Goal: Information Seeking & Learning: Learn about a topic

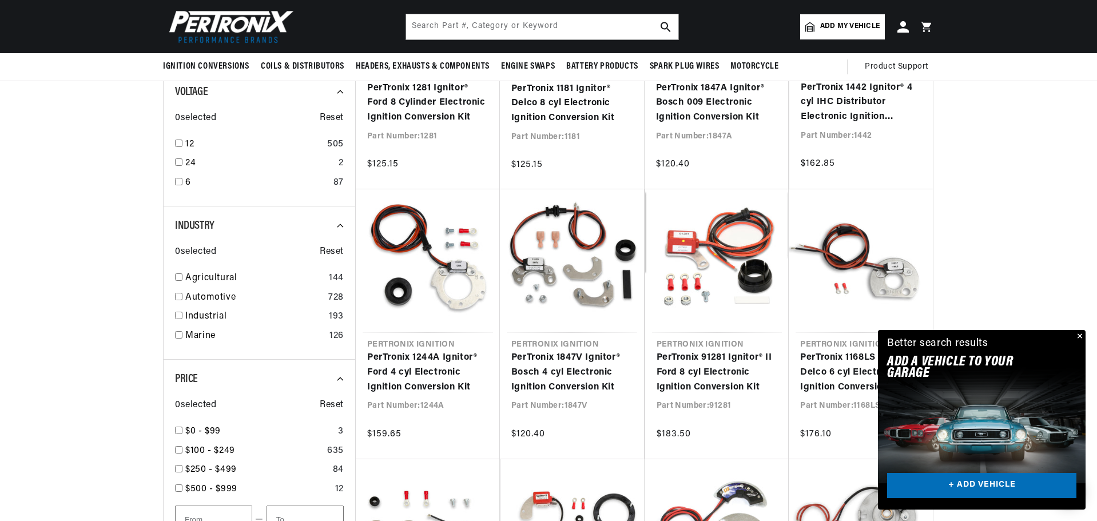
scroll to position [343, 0]
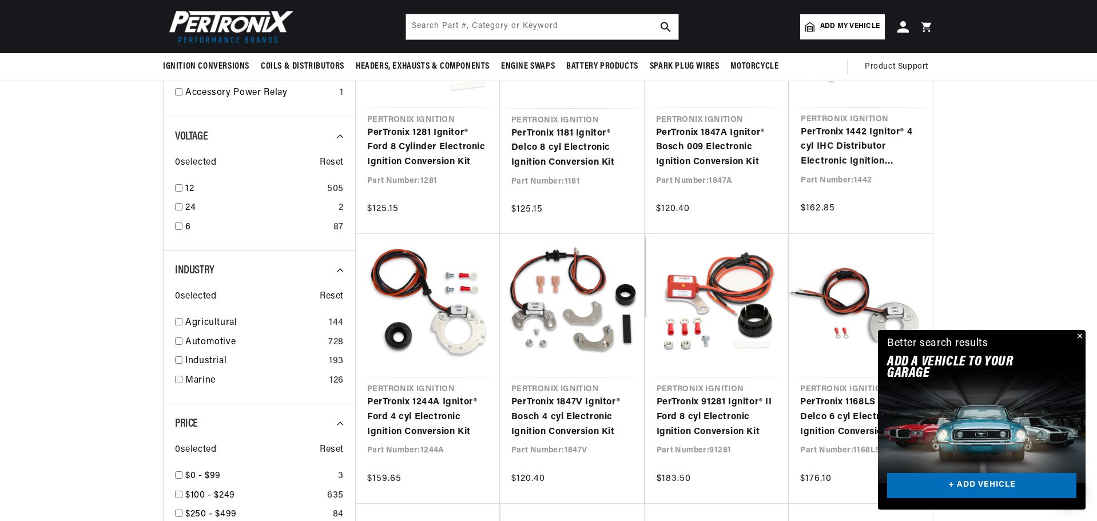
drag, startPoint x: 178, startPoint y: 227, endPoint x: 195, endPoint y: 229, distance: 17.2
click at [178, 227] on input "checkbox" at bounding box center [178, 225] width 7 height 7
checkbox input "true"
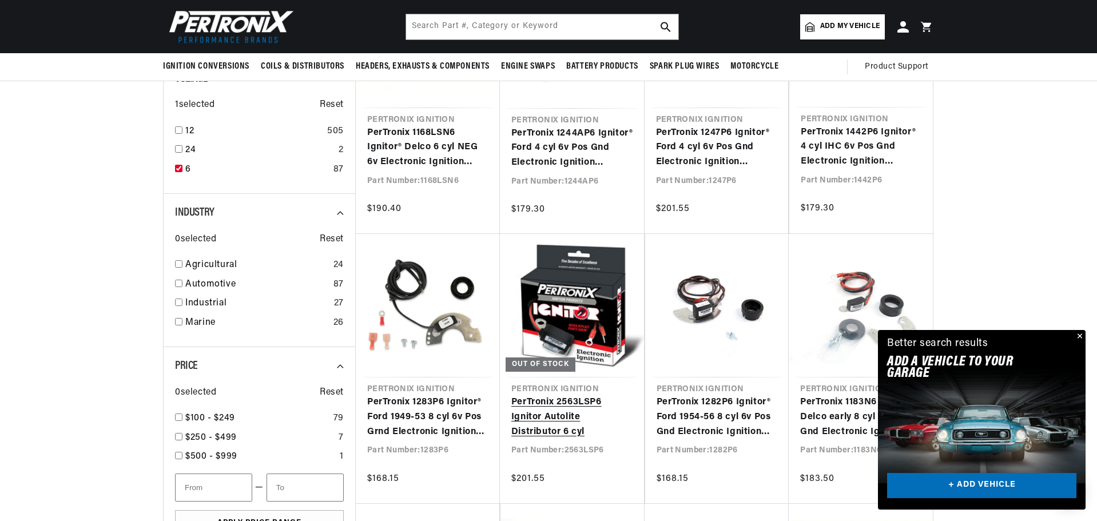
scroll to position [0, 347]
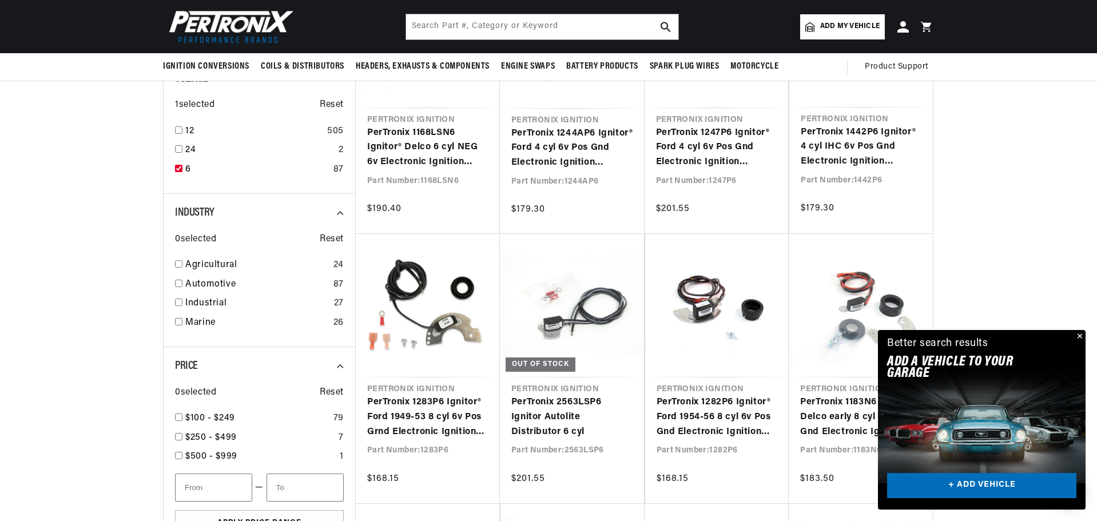
click at [1081, 334] on button "Close" at bounding box center [1079, 337] width 14 height 14
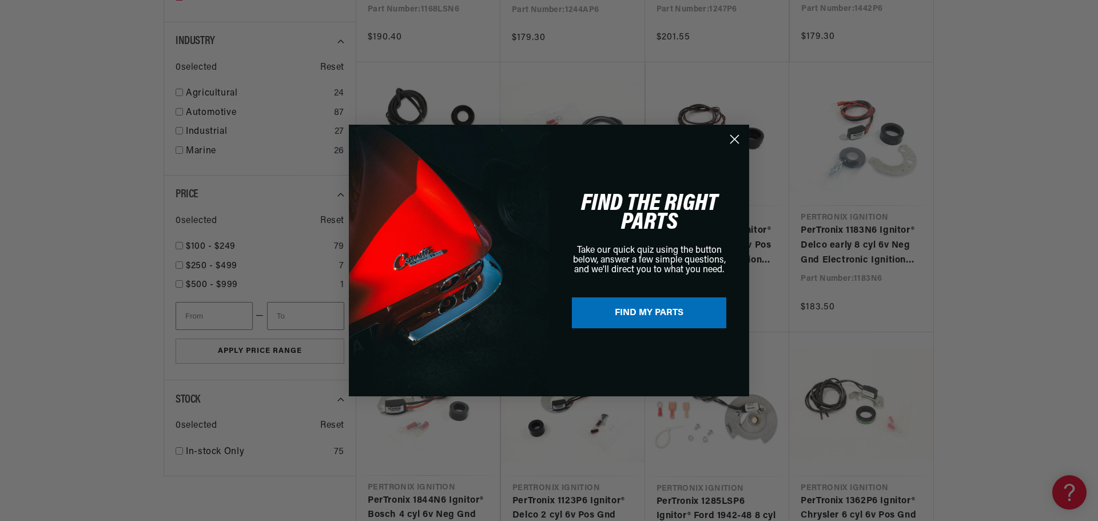
click at [733, 138] on icon "Close dialog" at bounding box center [735, 140] width 8 height 8
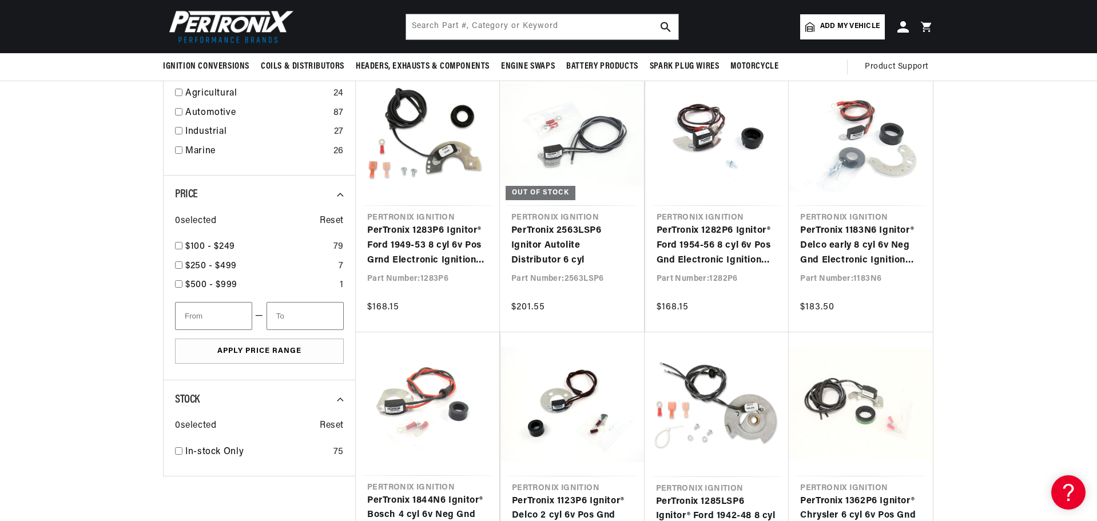
scroll to position [343, 0]
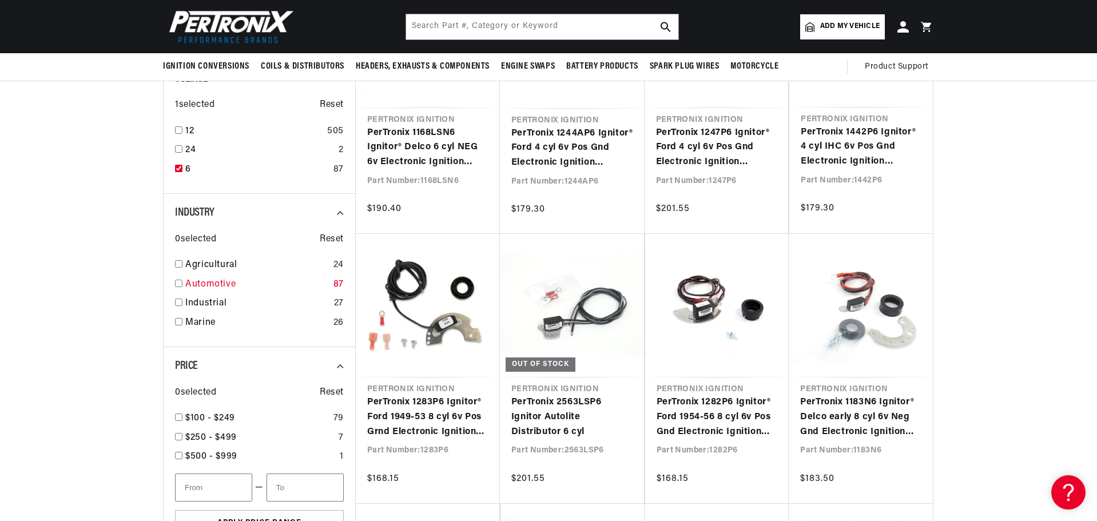
click at [198, 281] on link "Automotive" at bounding box center [257, 284] width 144 height 15
checkbox input "true"
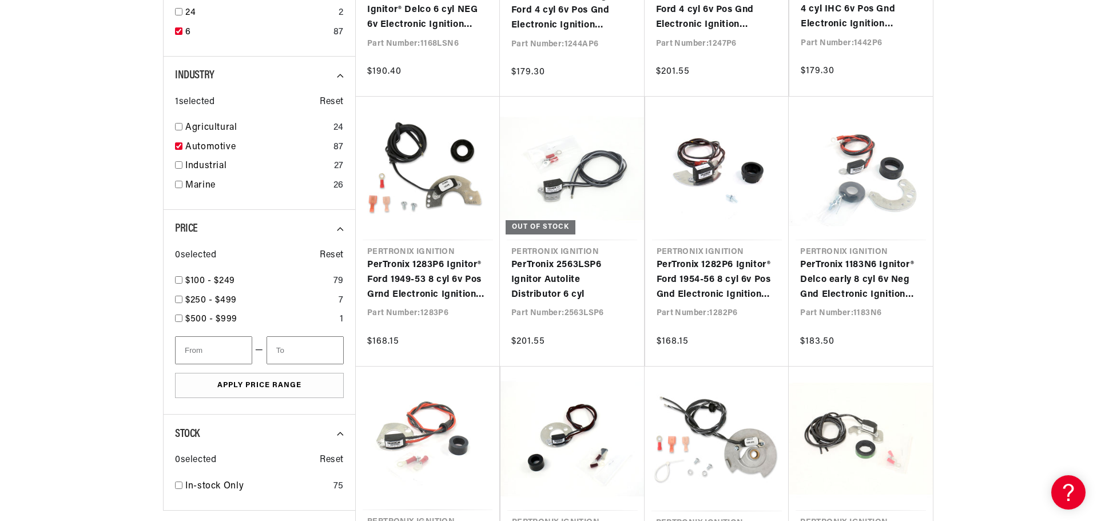
scroll to position [0, 32]
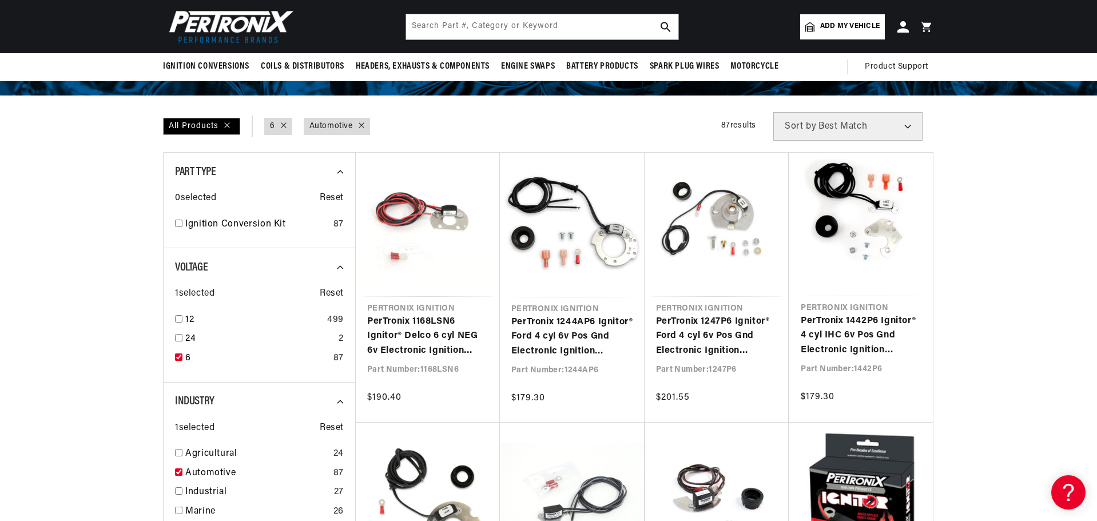
scroll to position [57, 0]
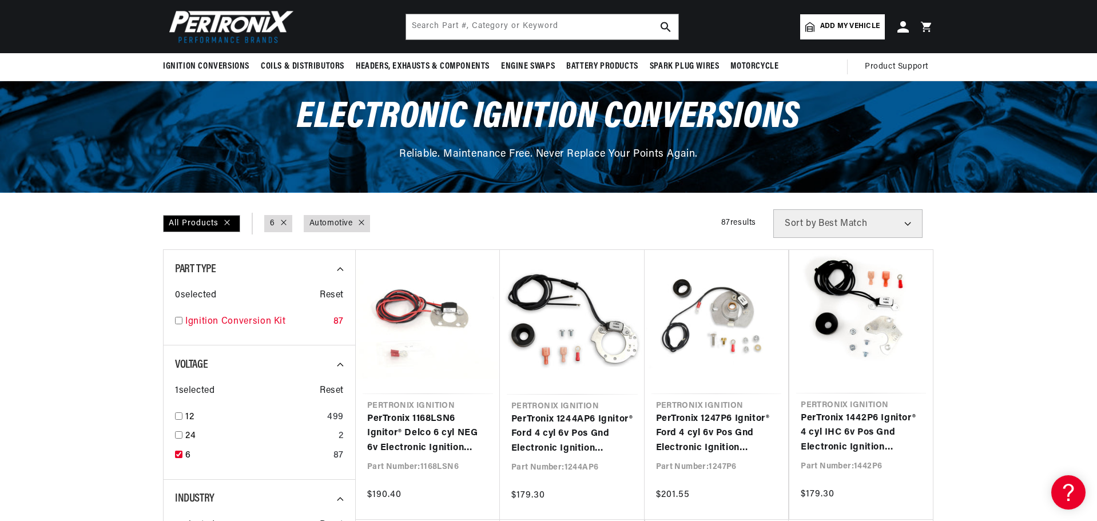
click at [184, 319] on div "Ignition Conversion Kit 87" at bounding box center [259, 324] width 169 height 19
checkbox input "true"
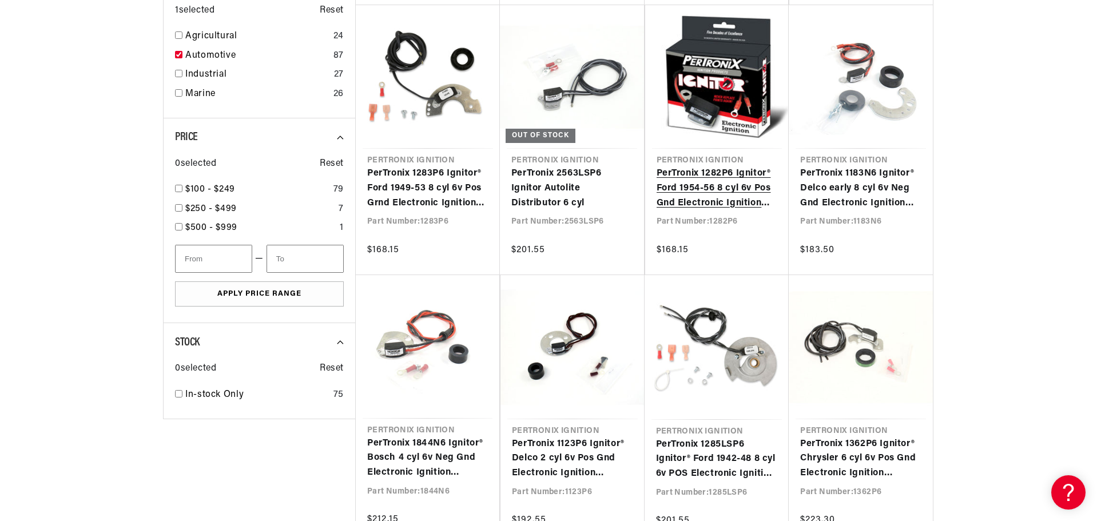
click at [705, 194] on link "PerTronix 1282P6 Ignitor® Ford 1954-56 8 cyl 6v Pos Gnd Electronic Ignition Con…" at bounding box center [716, 188] width 121 height 44
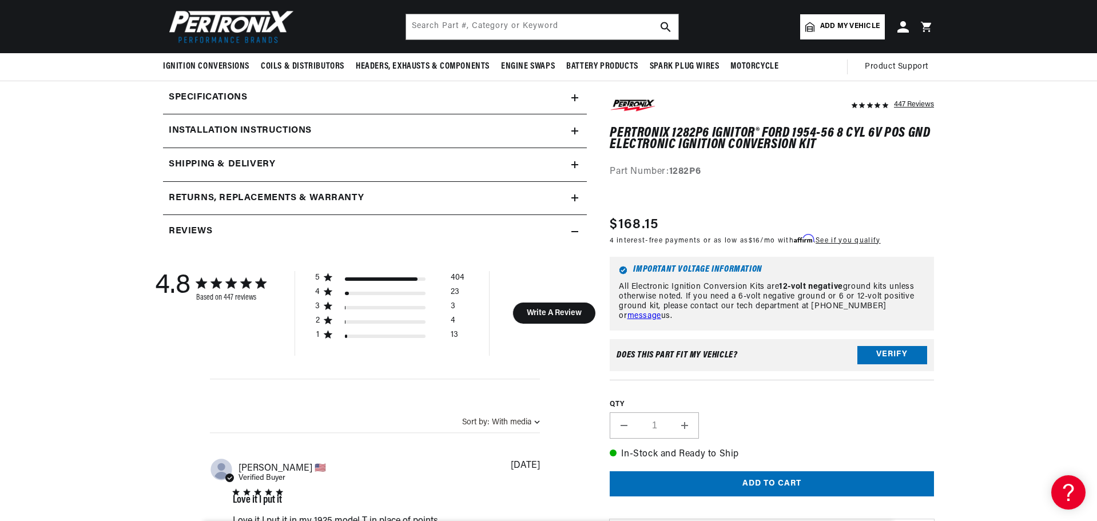
scroll to position [343, 0]
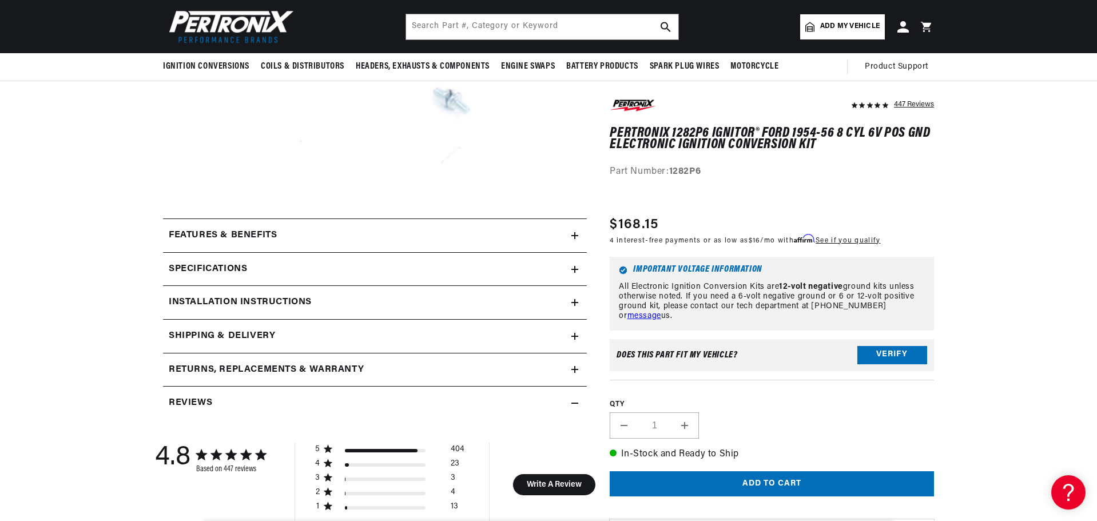
click at [306, 300] on h2 "Installation instructions" at bounding box center [240, 302] width 143 height 15
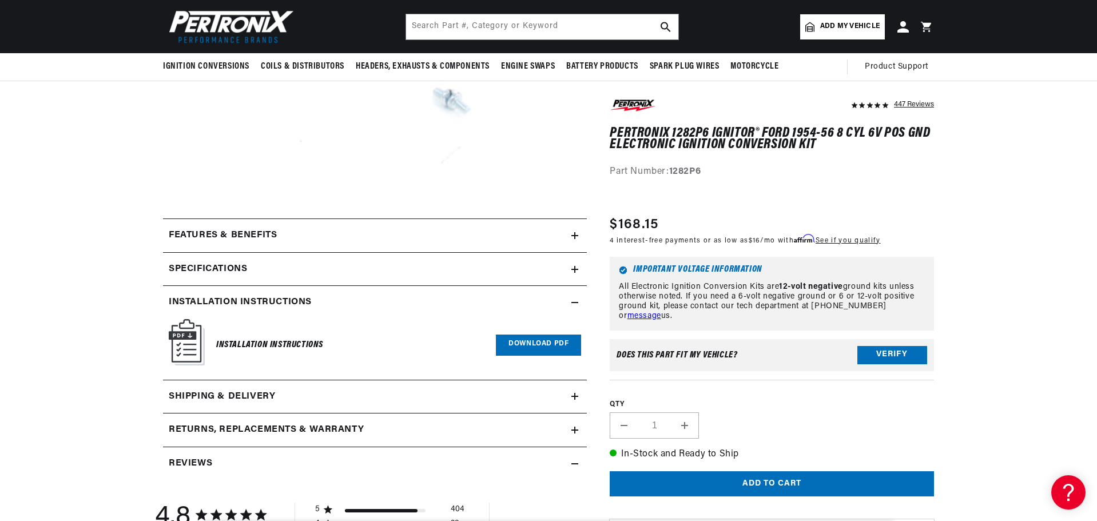
scroll to position [0, 347]
click at [273, 348] on h6 "Installation Instructions" at bounding box center [269, 344] width 107 height 15
click at [513, 346] on link "Download PDF" at bounding box center [538, 345] width 85 height 21
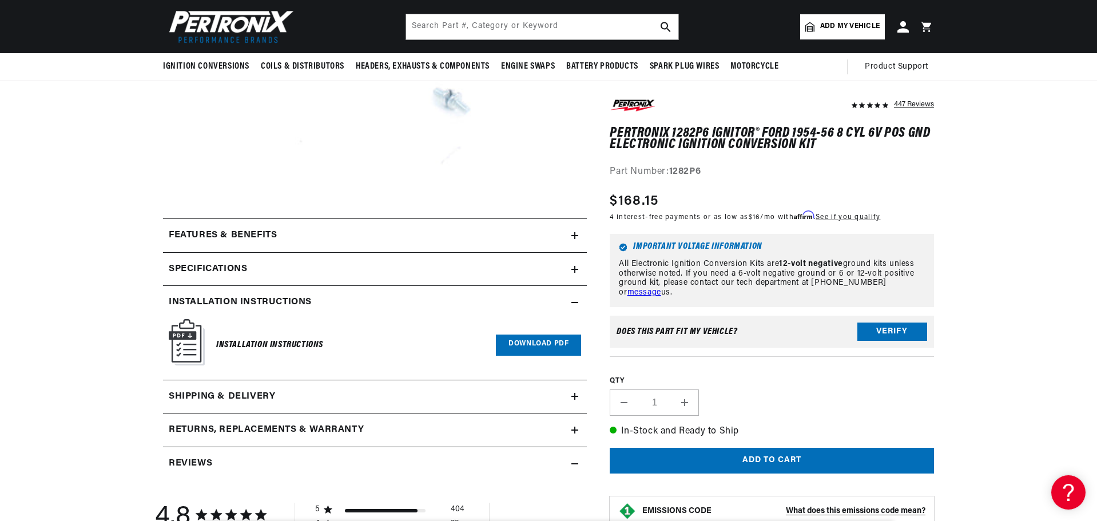
click at [568, 237] on div "Features & Benefits" at bounding box center [367, 235] width 408 height 15
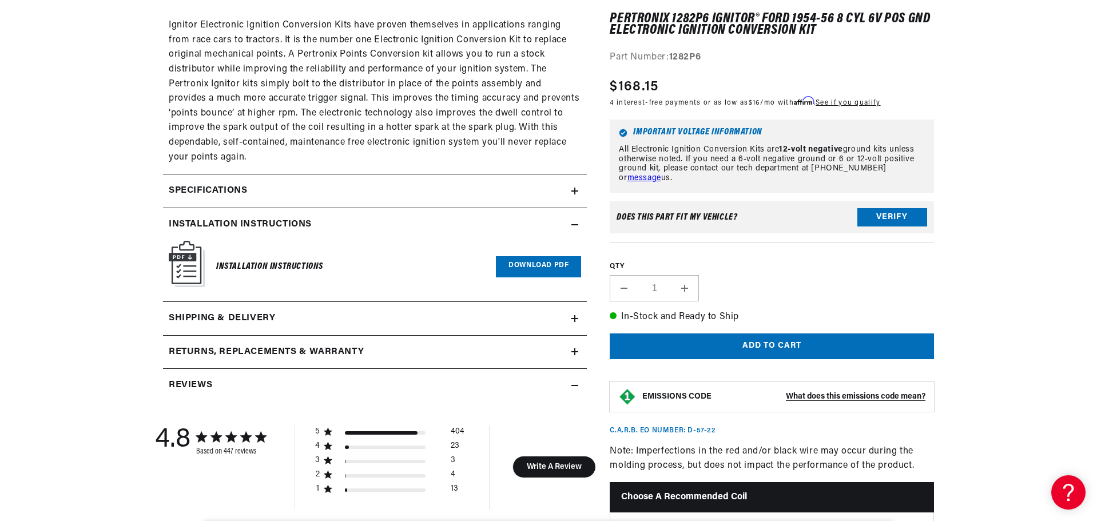
scroll to position [858, 0]
click at [574, 190] on icon at bounding box center [574, 190] width 7 height 0
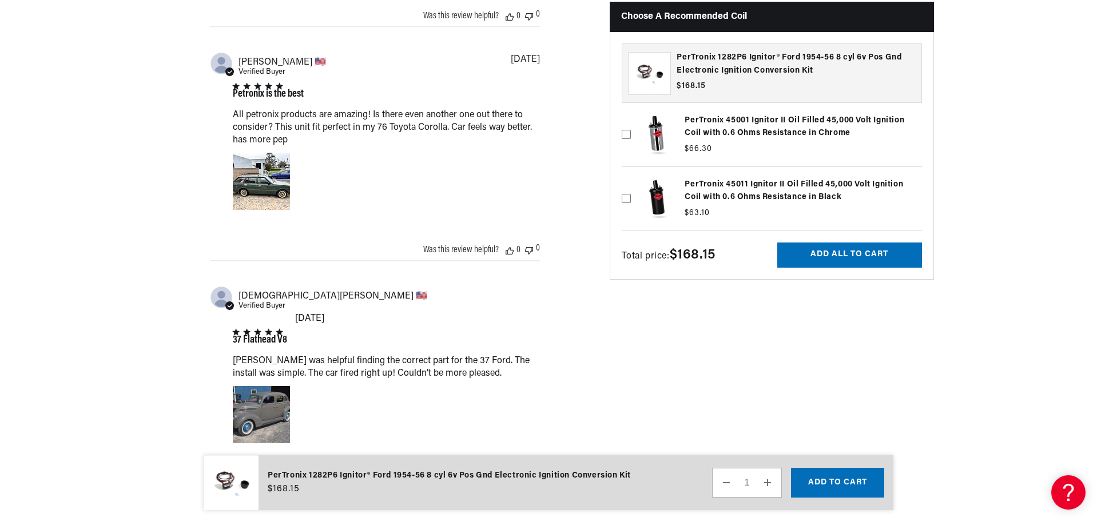
scroll to position [2688, 0]
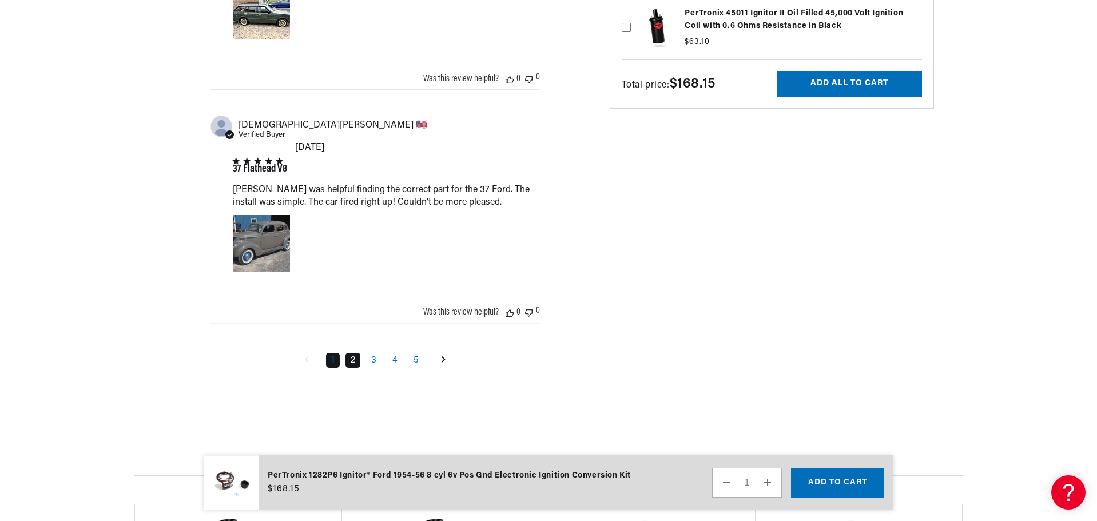
click at [356, 353] on link "2" at bounding box center [352, 360] width 15 height 15
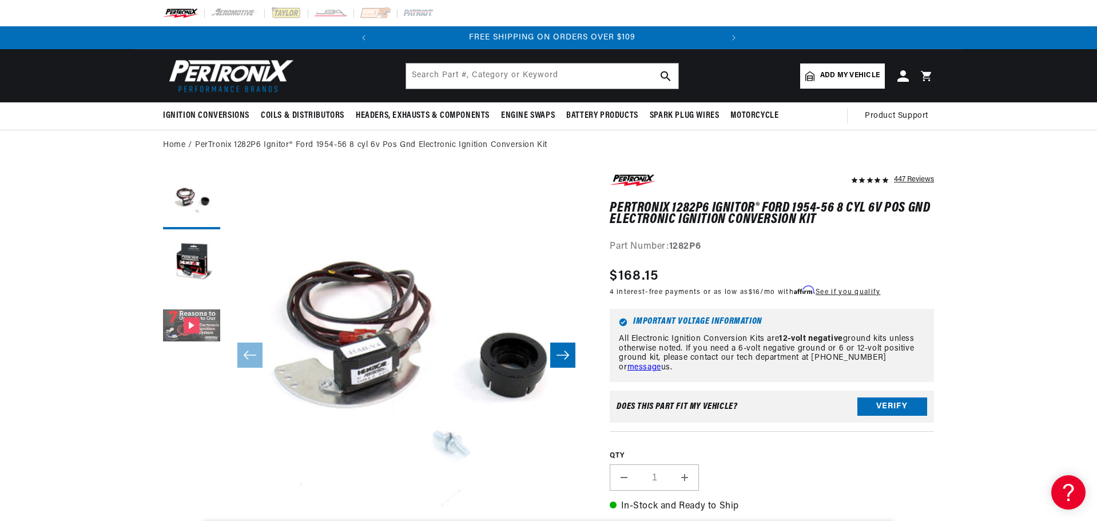
scroll to position [0, 347]
click at [192, 324] on button "Gallery Viewer" at bounding box center [191, 326] width 57 height 57
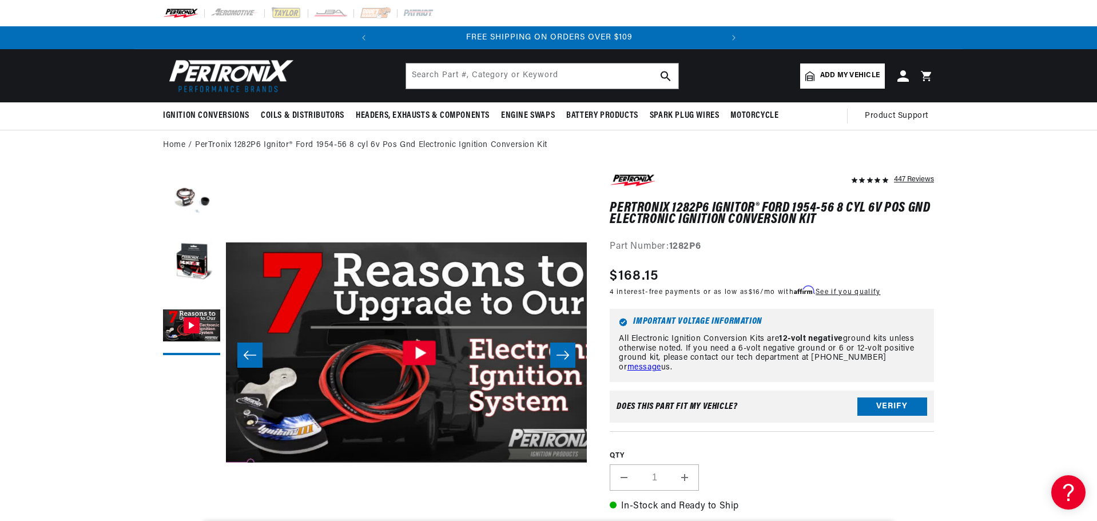
scroll to position [0, 722]
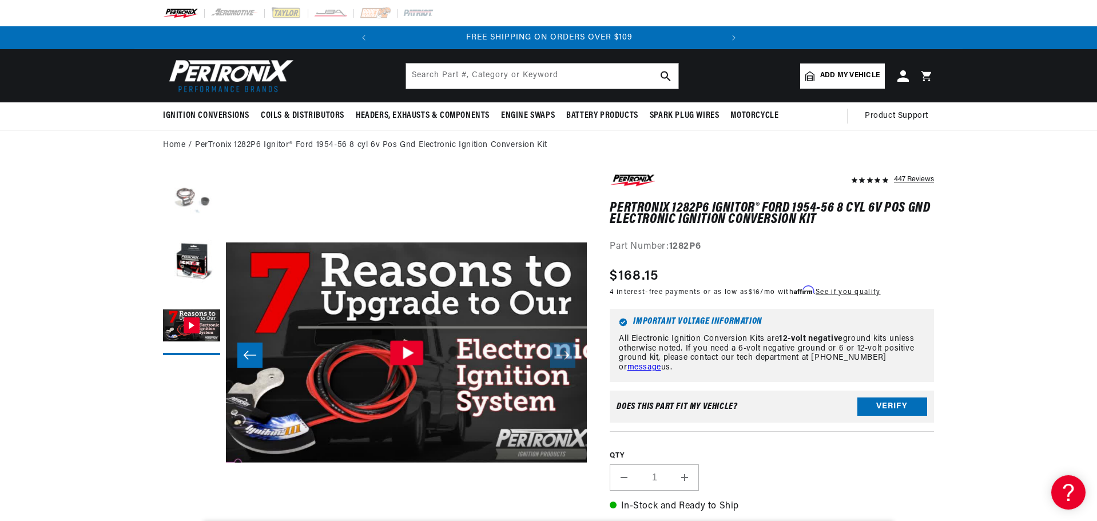
click at [180, 204] on button "Load image 1 in gallery view" at bounding box center [191, 200] width 57 height 57
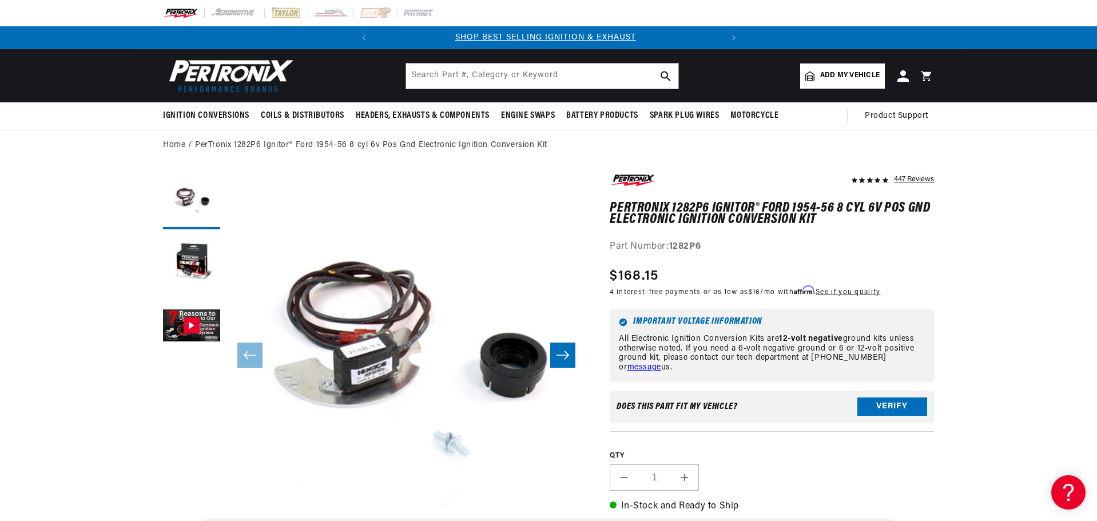
scroll to position [0, 0]
click at [558, 357] on icon "Slide right" at bounding box center [563, 354] width 14 height 11
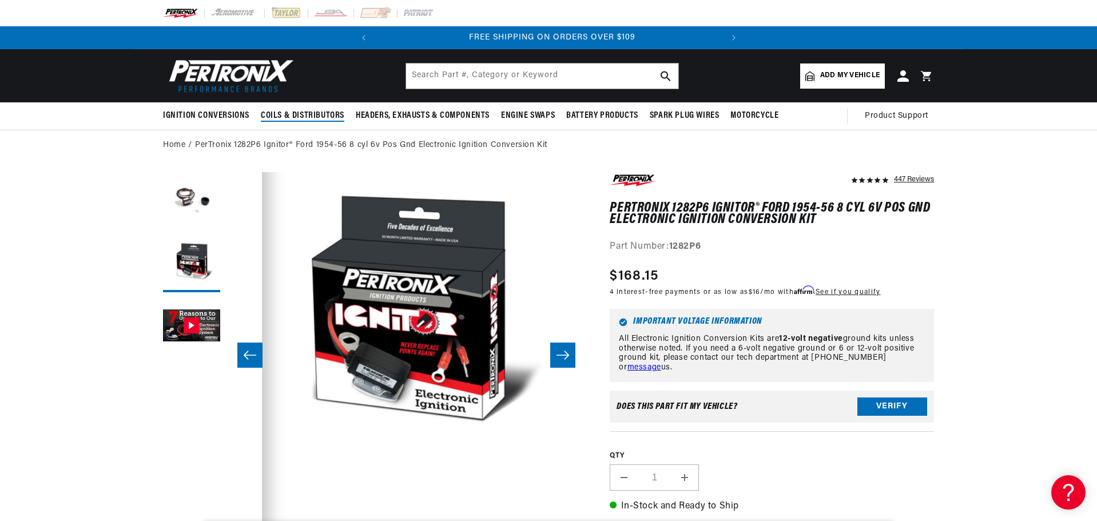
scroll to position [0, 347]
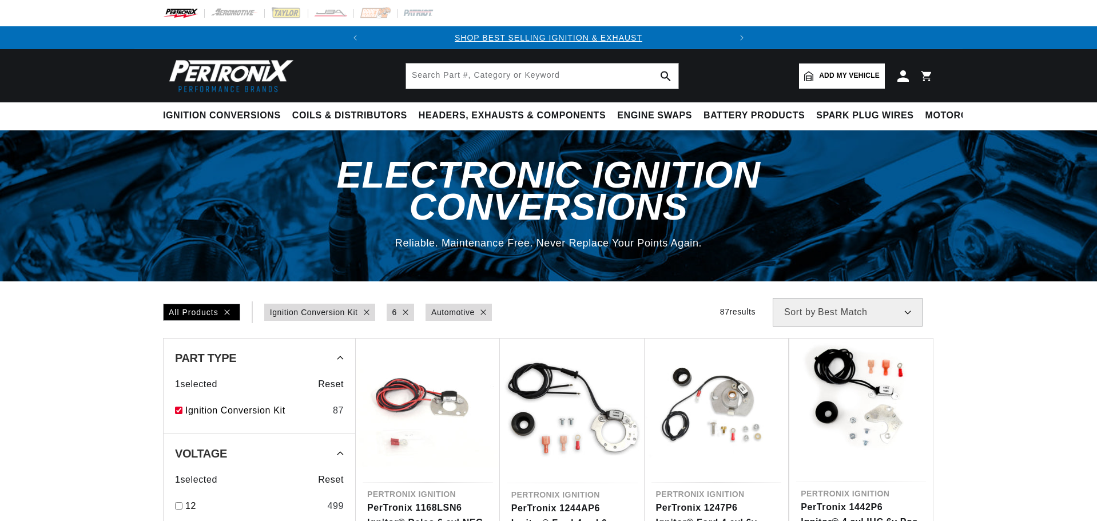
select select "Accel"
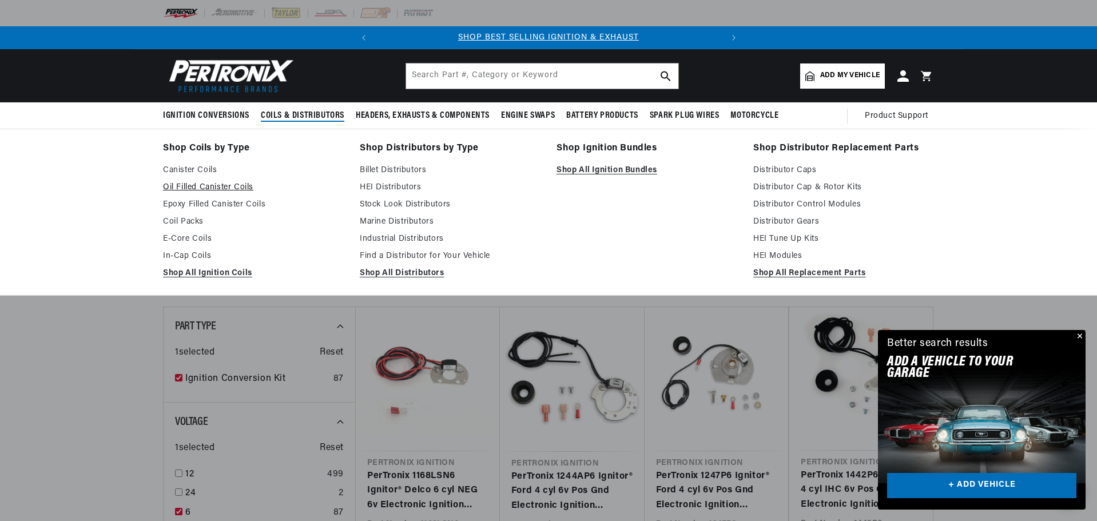
click at [190, 187] on link "Oil Filled Canister Coils" at bounding box center [253, 188] width 181 height 14
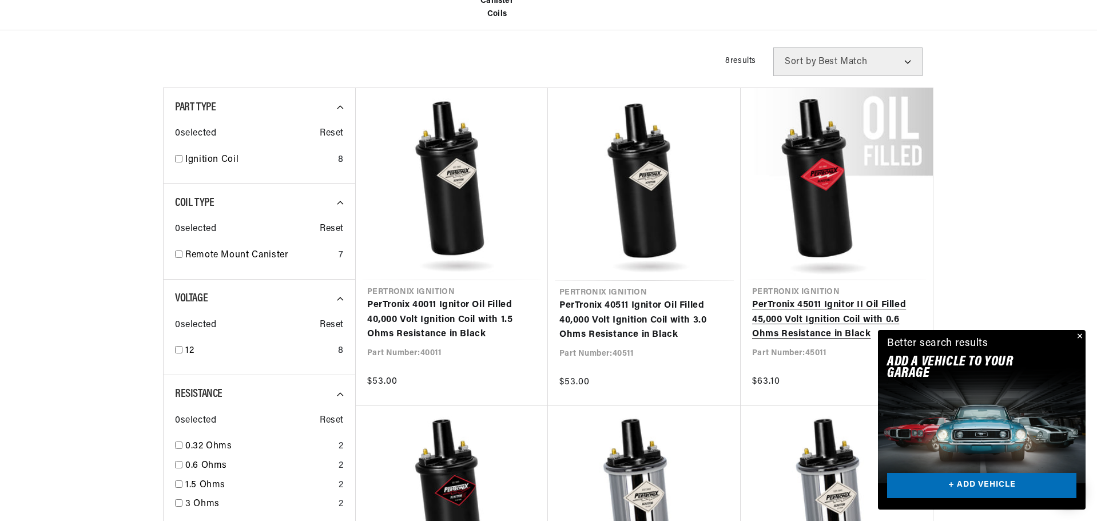
scroll to position [457, 0]
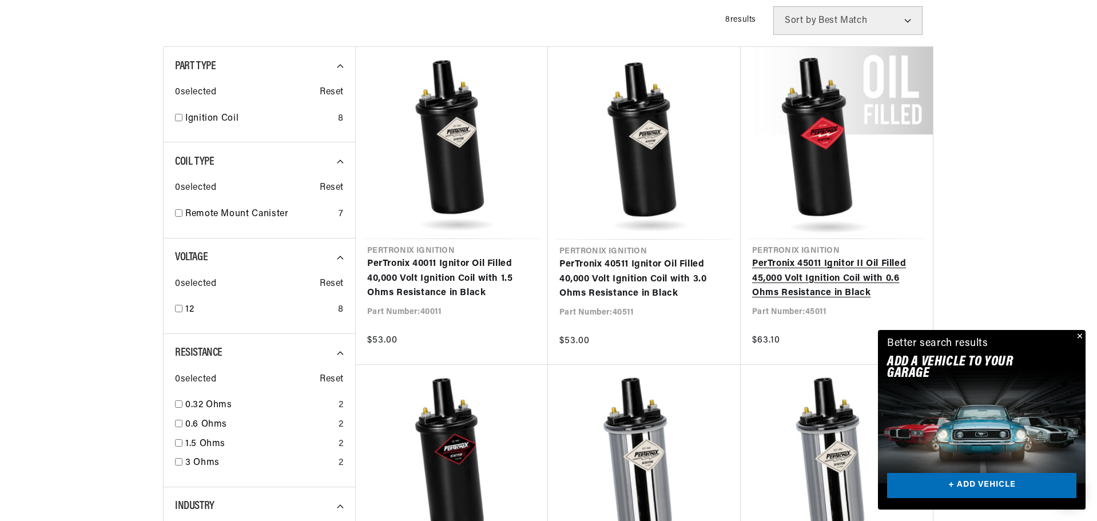
click at [847, 278] on link "PerTronix 45011 Ignitor II Oil Filled 45,000 Volt Ignition Coil with 0.6 Ohms R…" at bounding box center [836, 279] width 169 height 44
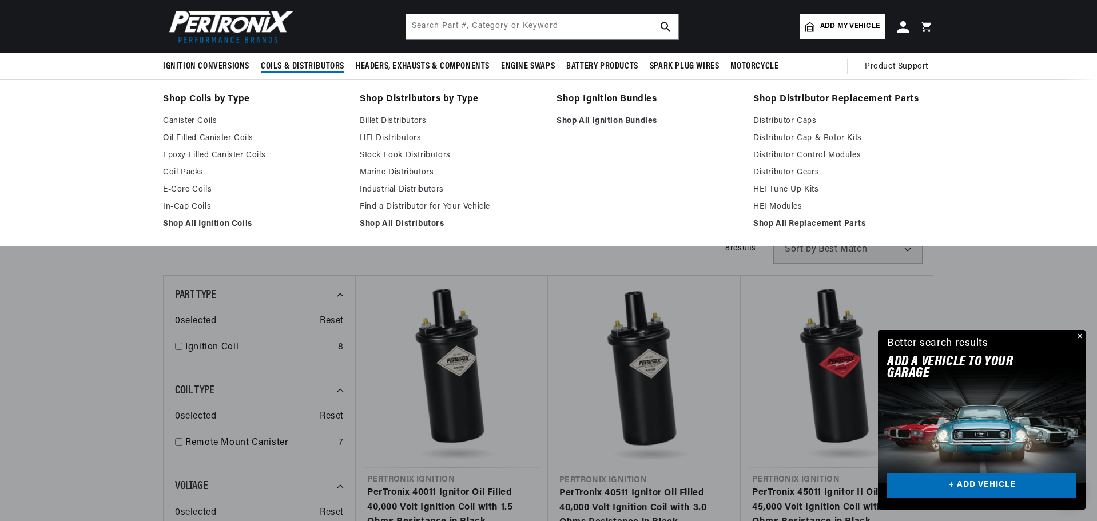
scroll to position [0, 347]
click at [193, 224] on link "Shop All Ignition Coils" at bounding box center [253, 224] width 181 height 14
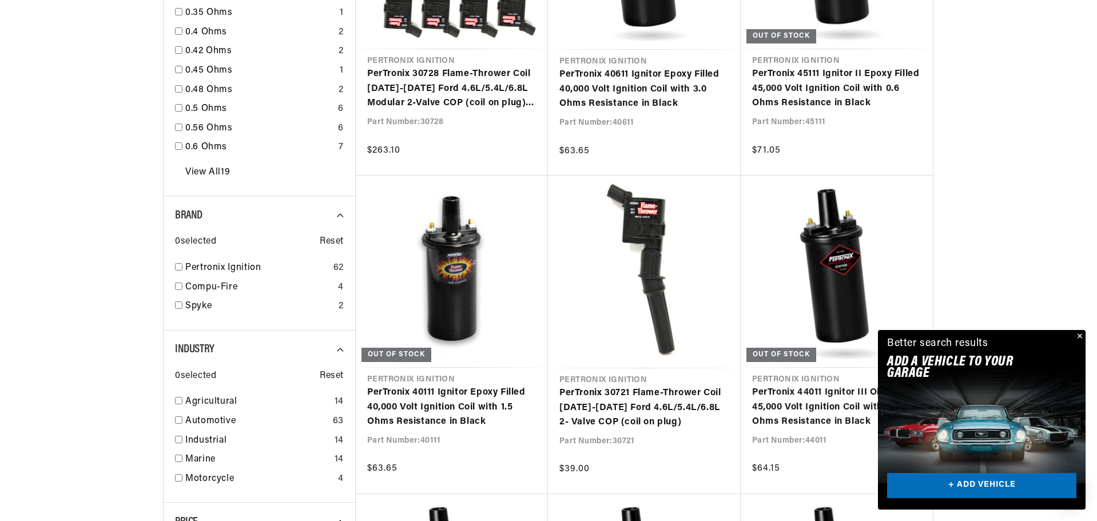
scroll to position [972, 0]
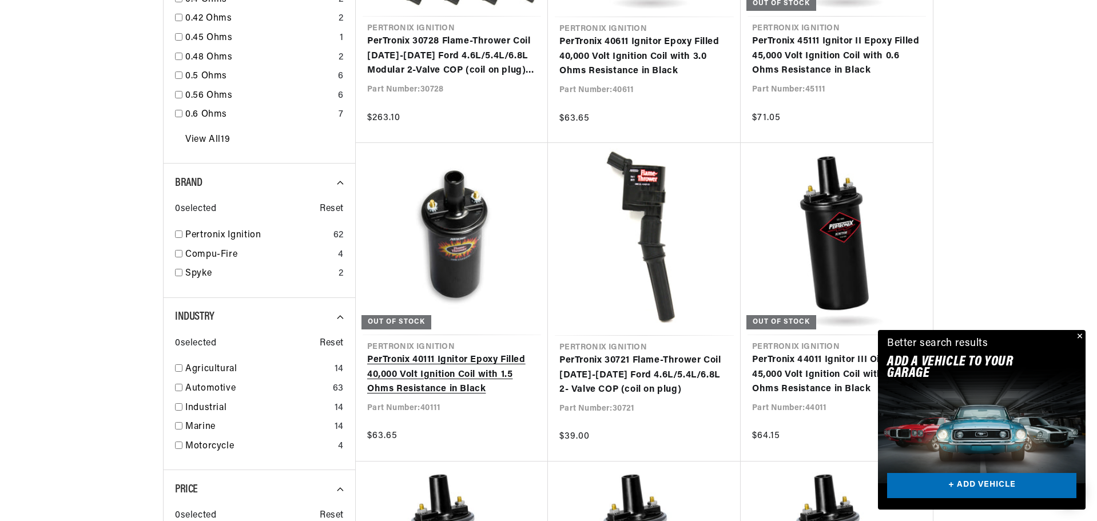
click at [451, 369] on link "PerTronix 40111 Ignitor Epoxy Filled 40,000 Volt Ignition Coil with 1.5 Ohms Re…" at bounding box center [451, 375] width 169 height 44
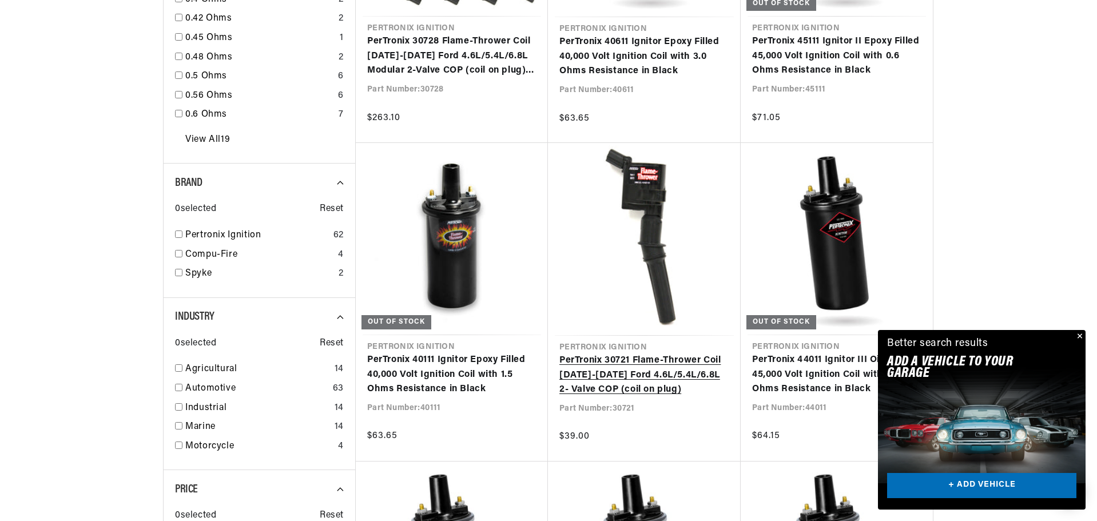
scroll to position [0, 347]
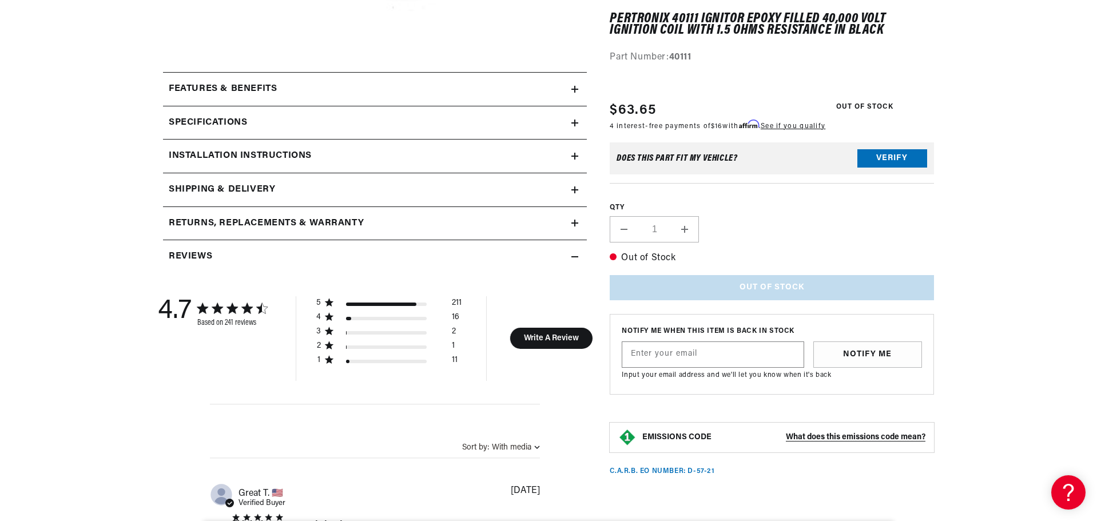
scroll to position [515, 0]
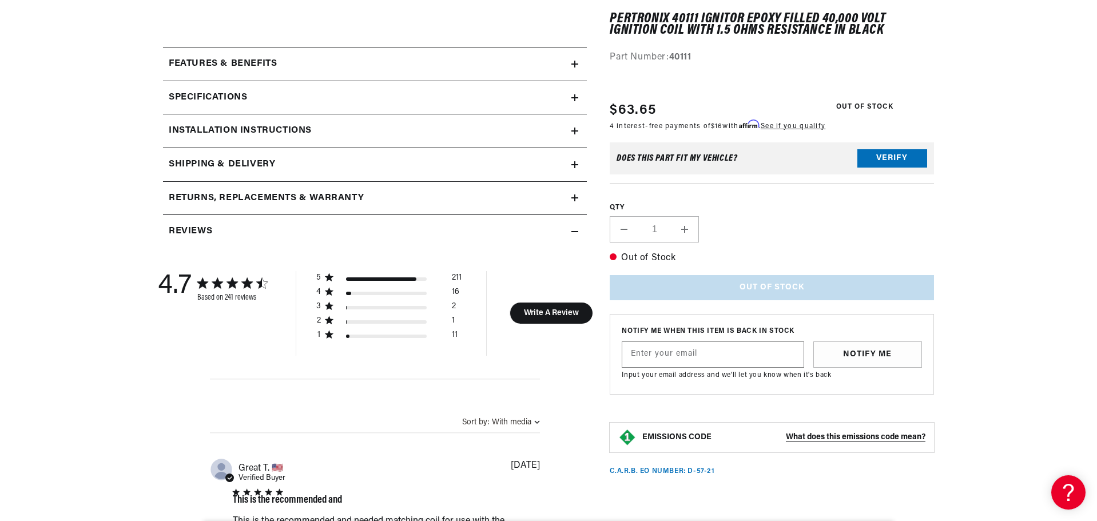
click at [577, 93] on summary "Specifications" at bounding box center [375, 97] width 424 height 33
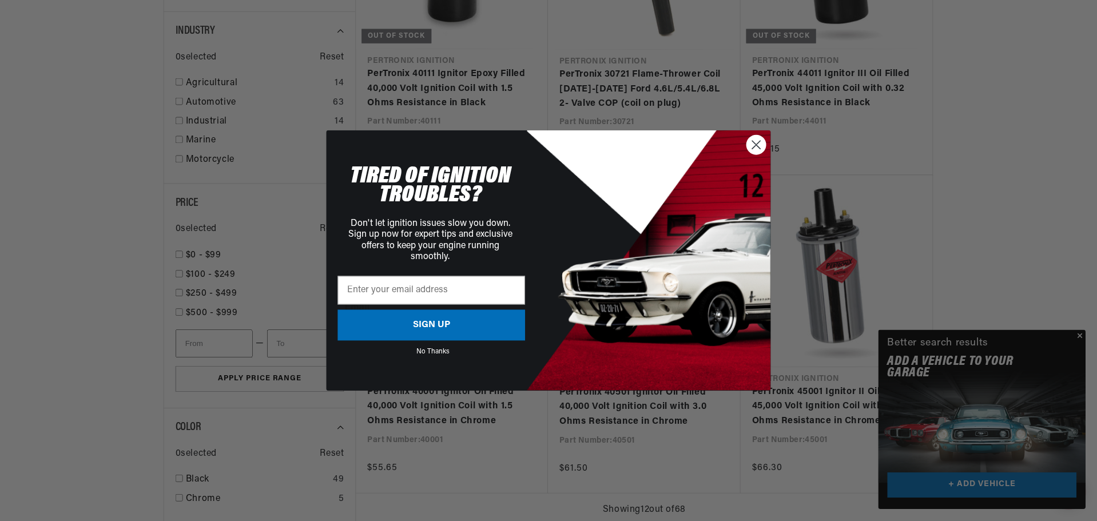
scroll to position [0, 347]
click at [754, 145] on circle "Close dialog" at bounding box center [756, 144] width 19 height 19
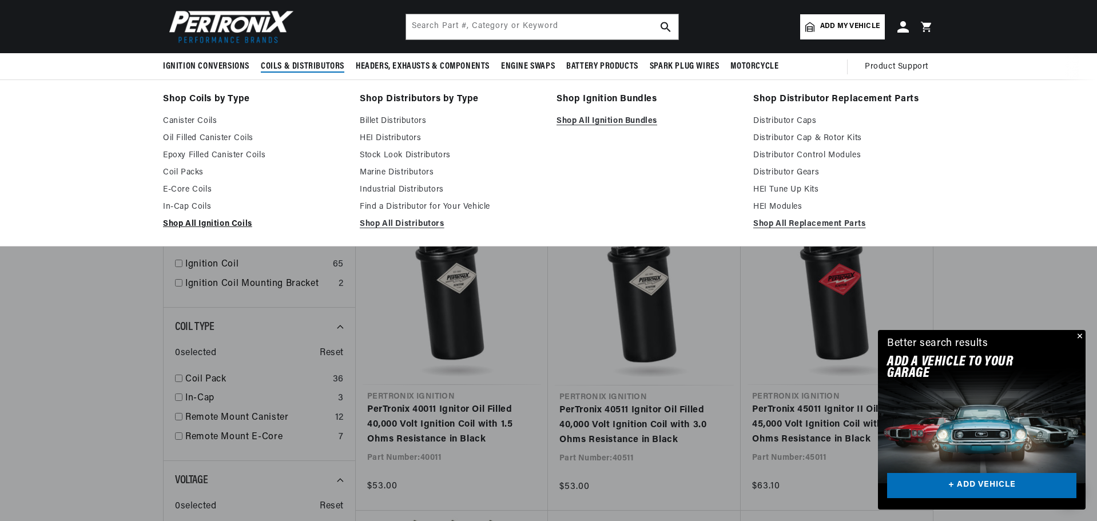
scroll to position [0, 347]
drag, startPoint x: 224, startPoint y: 222, endPoint x: 694, endPoint y: 189, distance: 471.2
click at [224, 222] on link "Shop All Ignition Coils" at bounding box center [253, 224] width 181 height 14
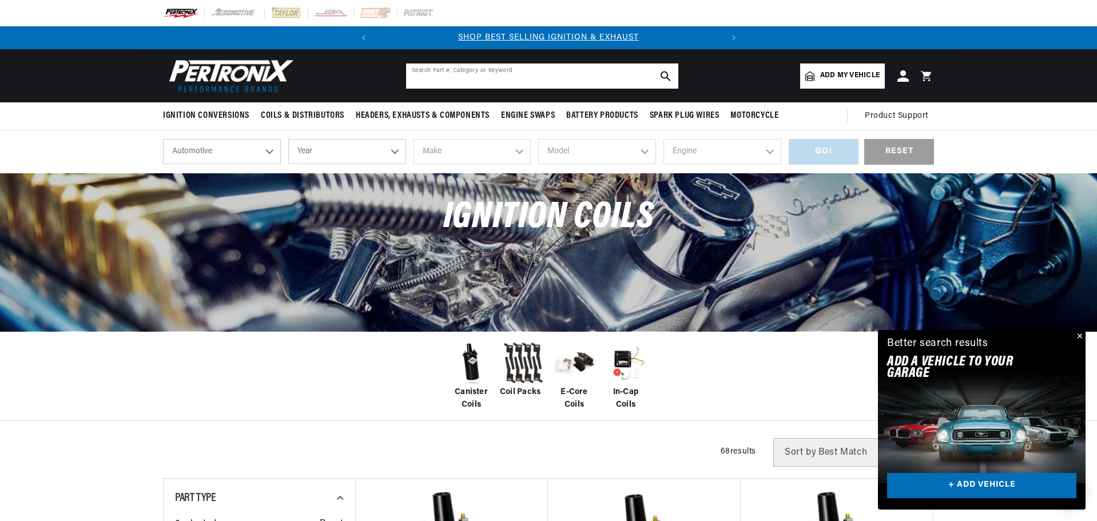
click at [431, 82] on input "text" at bounding box center [542, 75] width 272 height 25
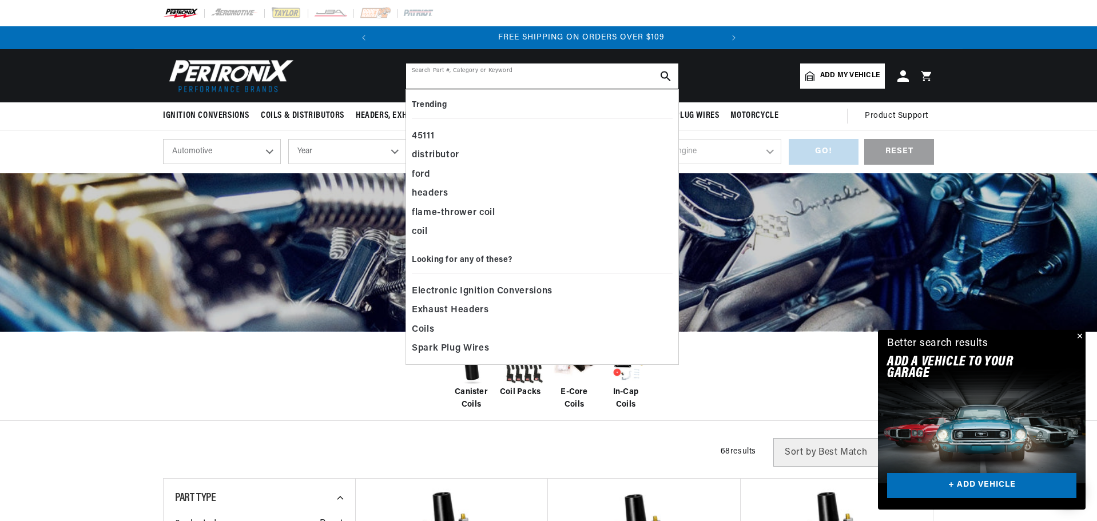
scroll to position [0, 347]
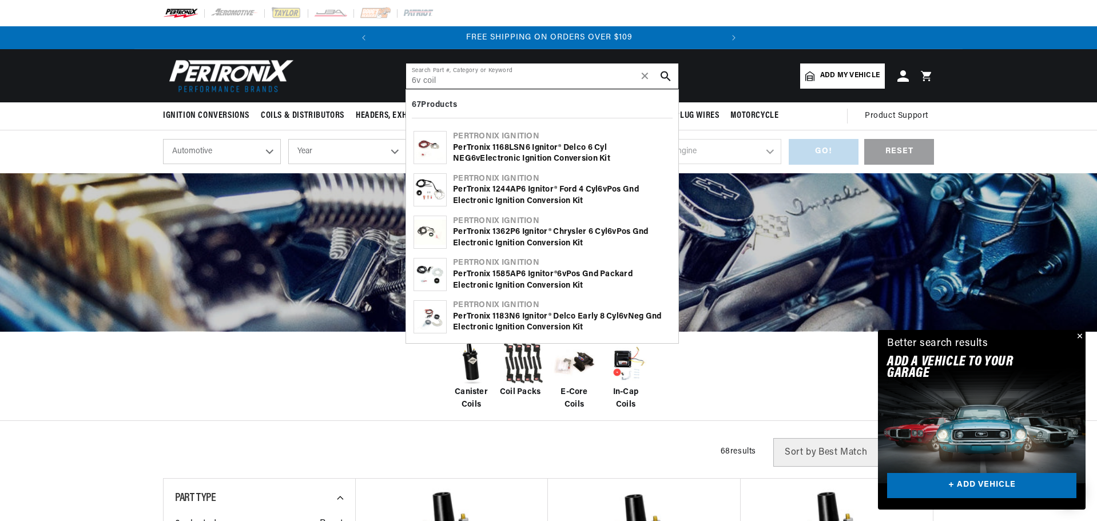
type input "6v coil"
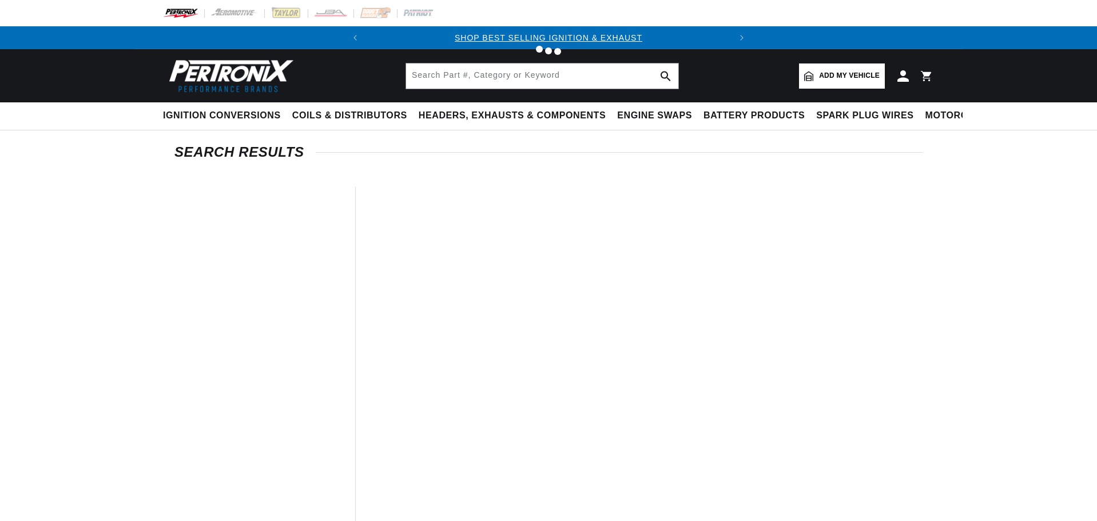
type input "6v coil"
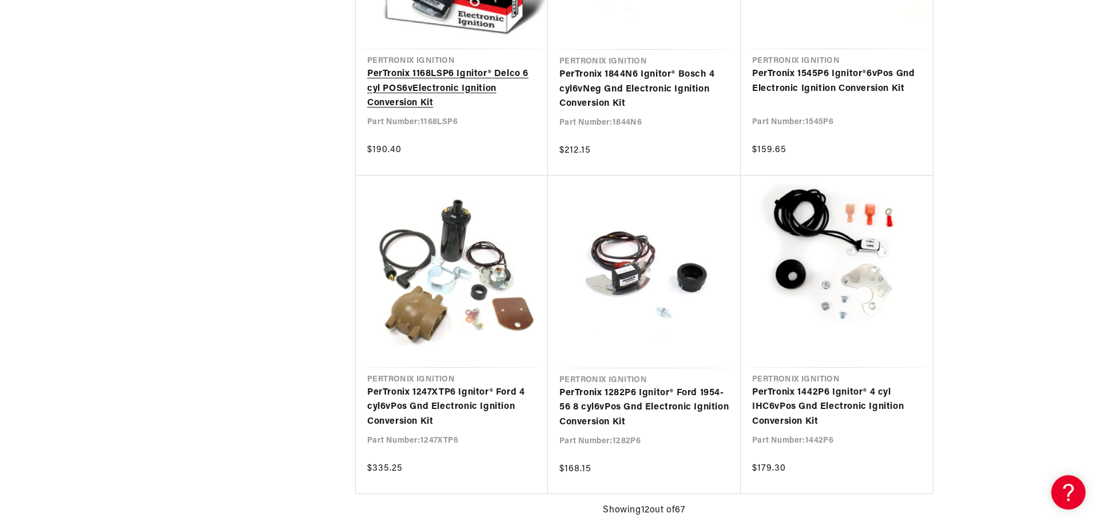
scroll to position [0, 347]
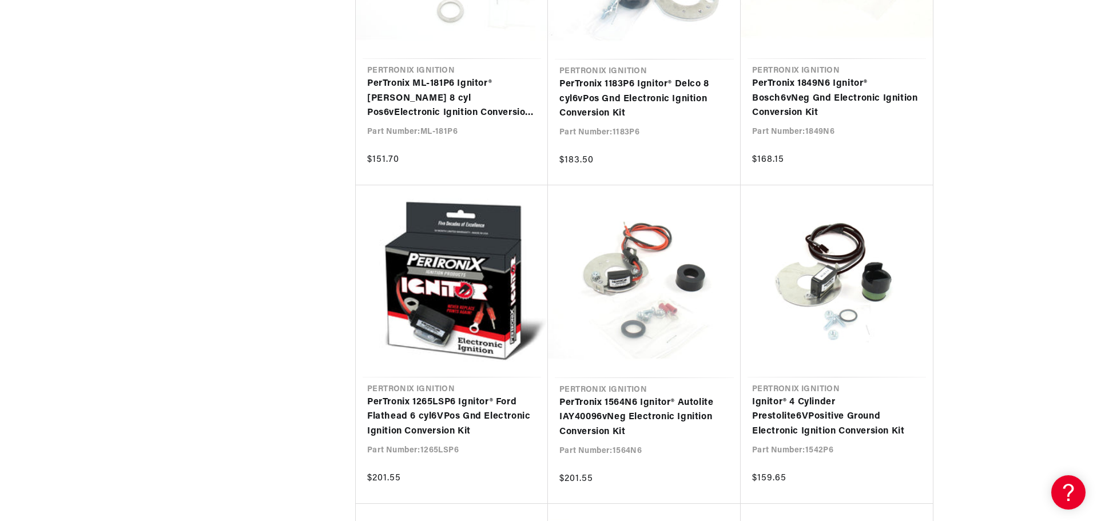
scroll to position [4003, 0]
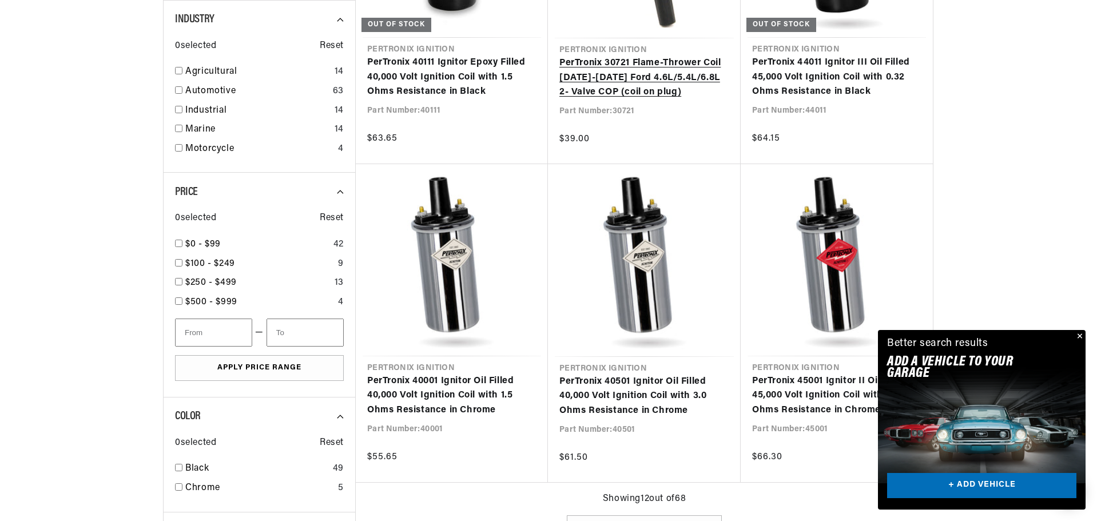
scroll to position [0, 315]
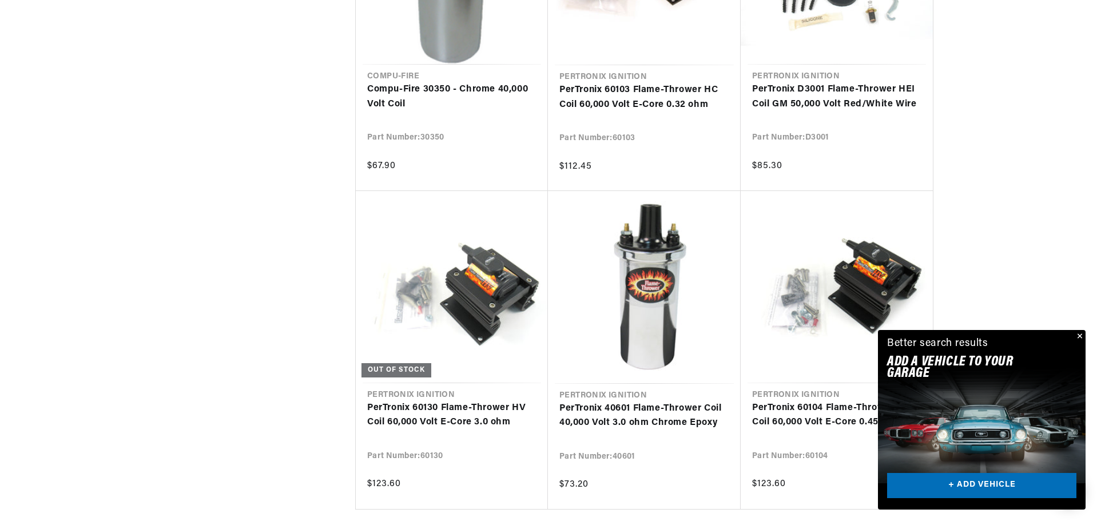
scroll to position [2745, 0]
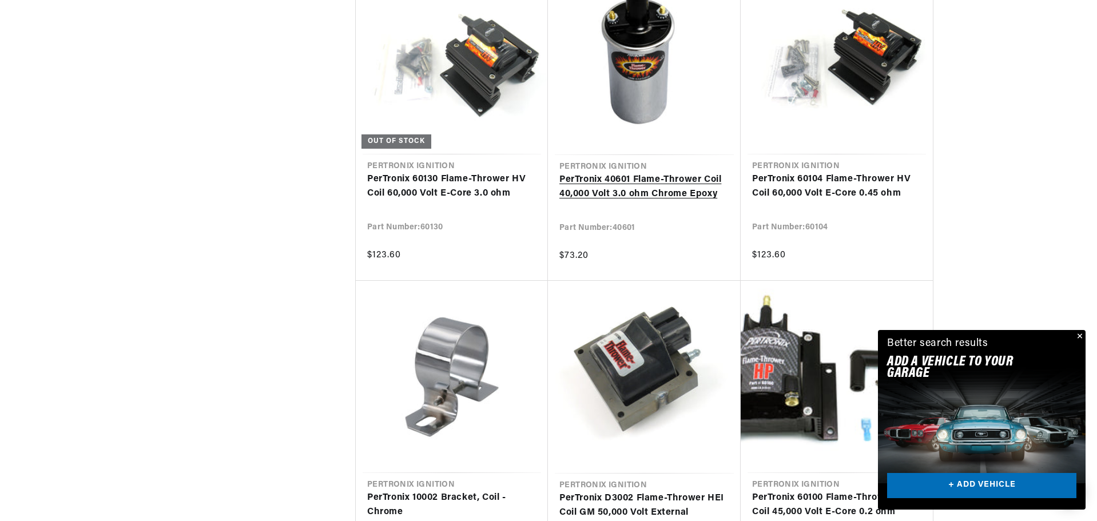
click at [657, 194] on link "PerTronix 40601 Flame-Thrower Coil 40,000 Volt 3.0 ohm Chrome Epoxy" at bounding box center [644, 187] width 170 height 29
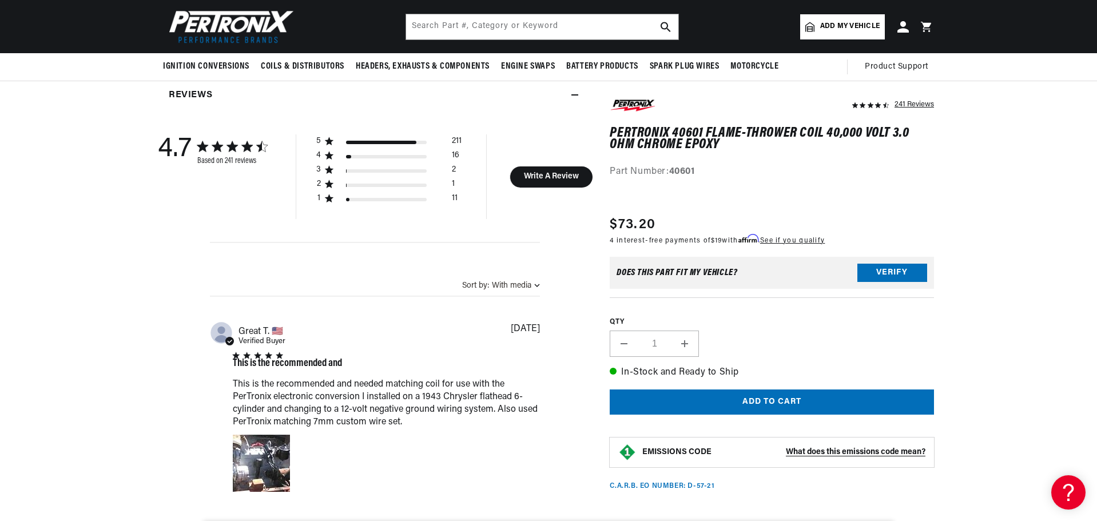
scroll to position [343, 0]
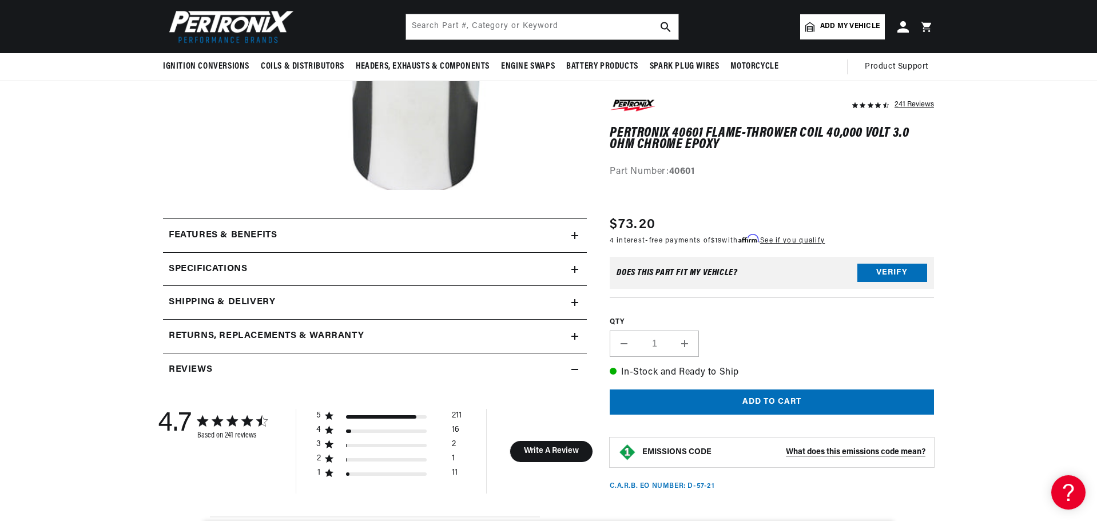
click at [195, 276] on h2 "Specifications" at bounding box center [208, 269] width 78 height 15
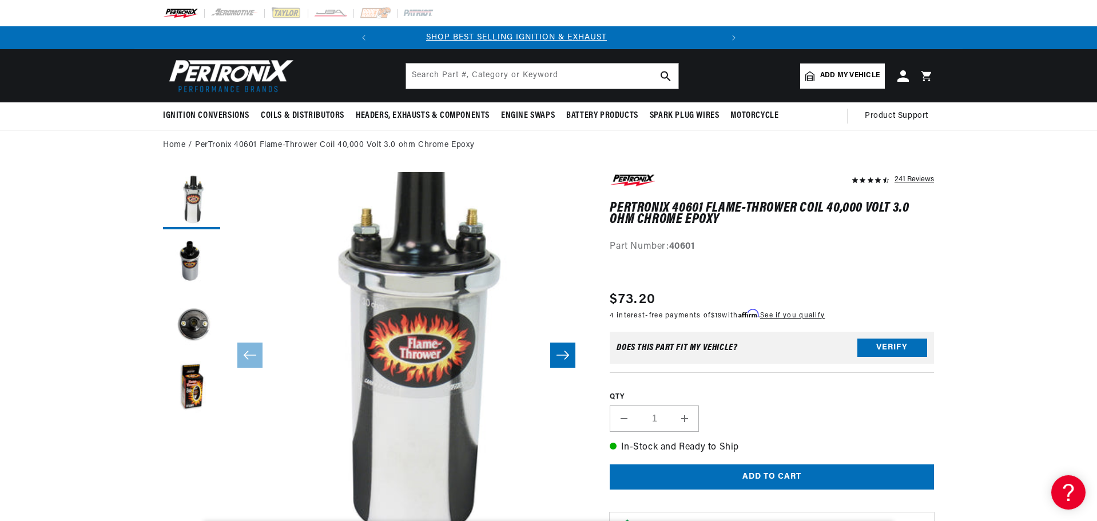
scroll to position [0, 0]
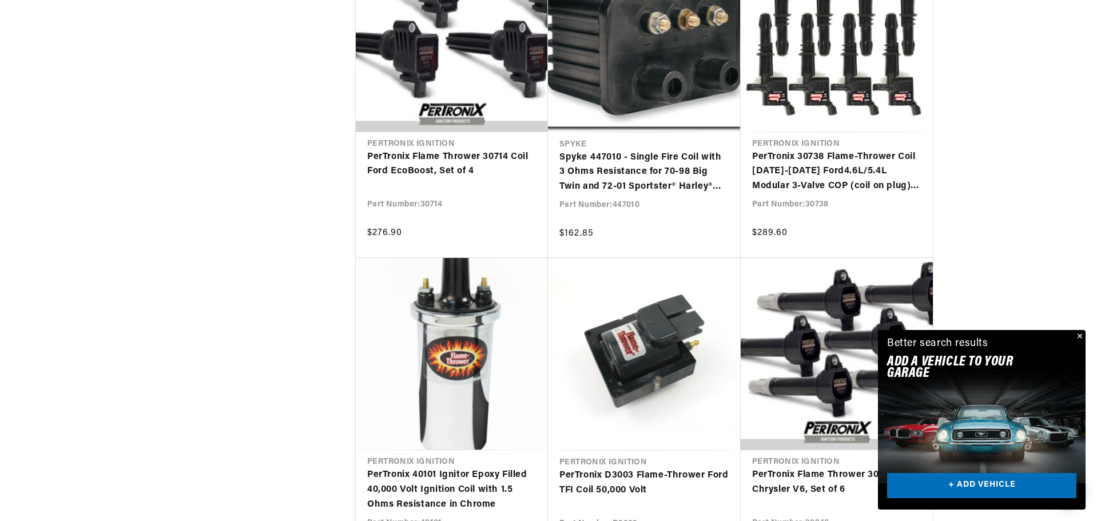
scroll to position [0, 347]
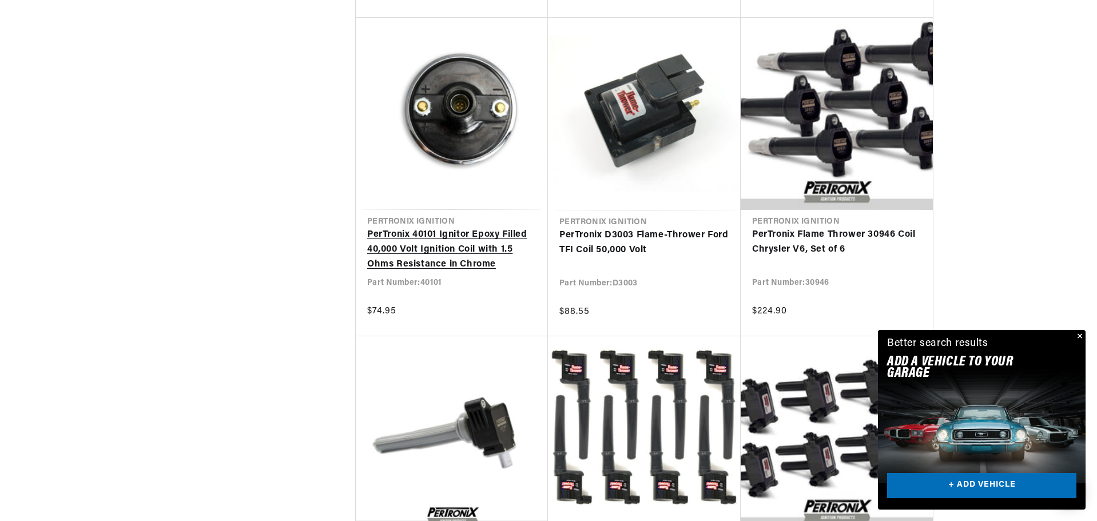
click at [487, 249] on link "PerTronix 40101 Ignitor Epoxy Filled 40,000 Volt Ignition Coil with 1.5 Ohms Re…" at bounding box center [451, 250] width 169 height 44
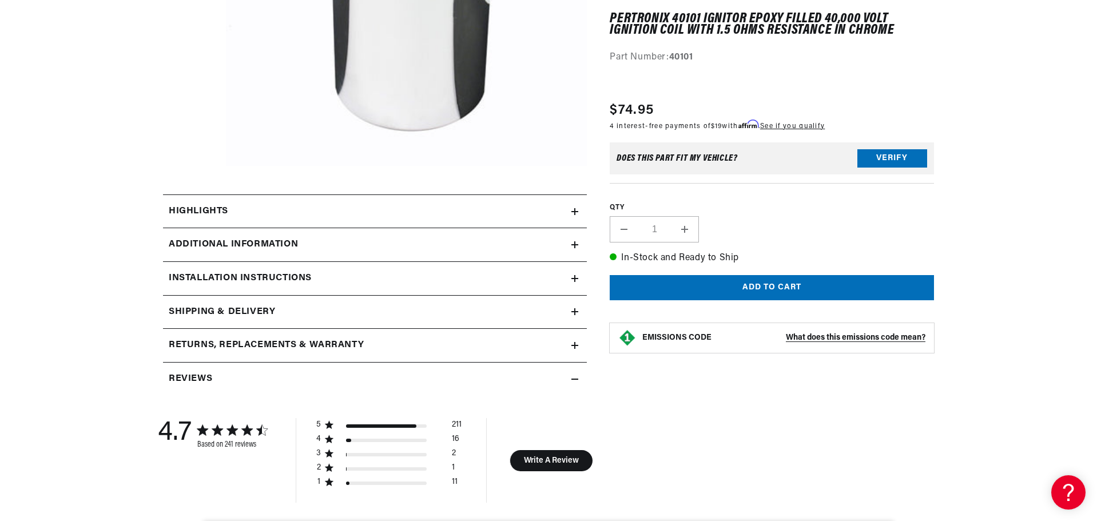
scroll to position [515, 0]
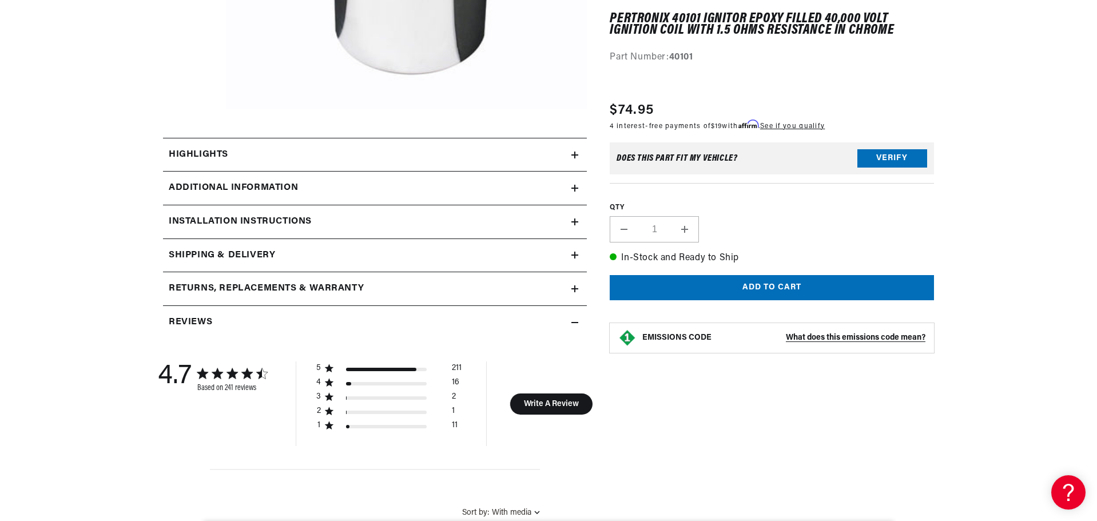
click at [567, 183] on div "Additional Information" at bounding box center [367, 188] width 408 height 15
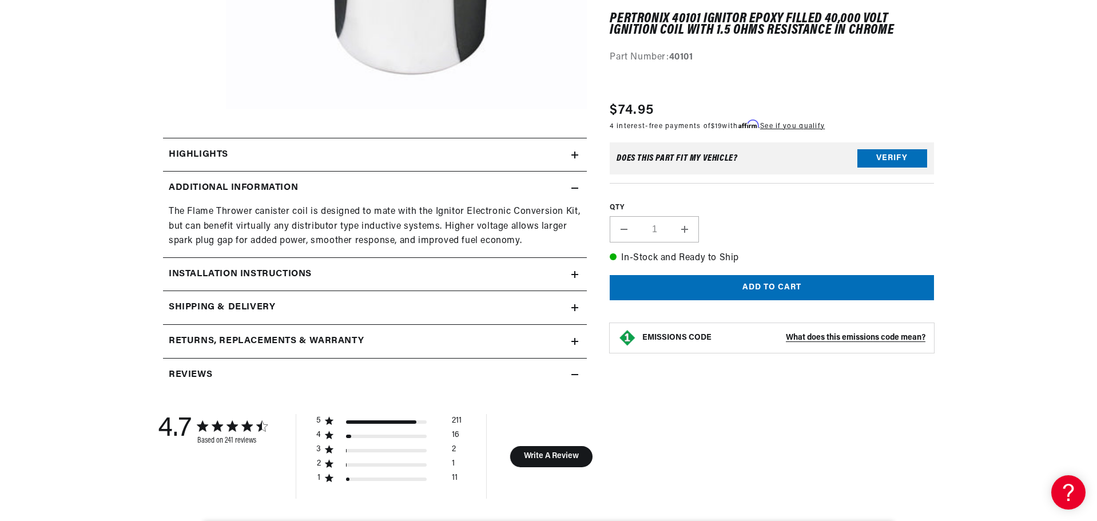
scroll to position [0, 347]
click at [567, 156] on div "Highlights" at bounding box center [367, 155] width 408 height 15
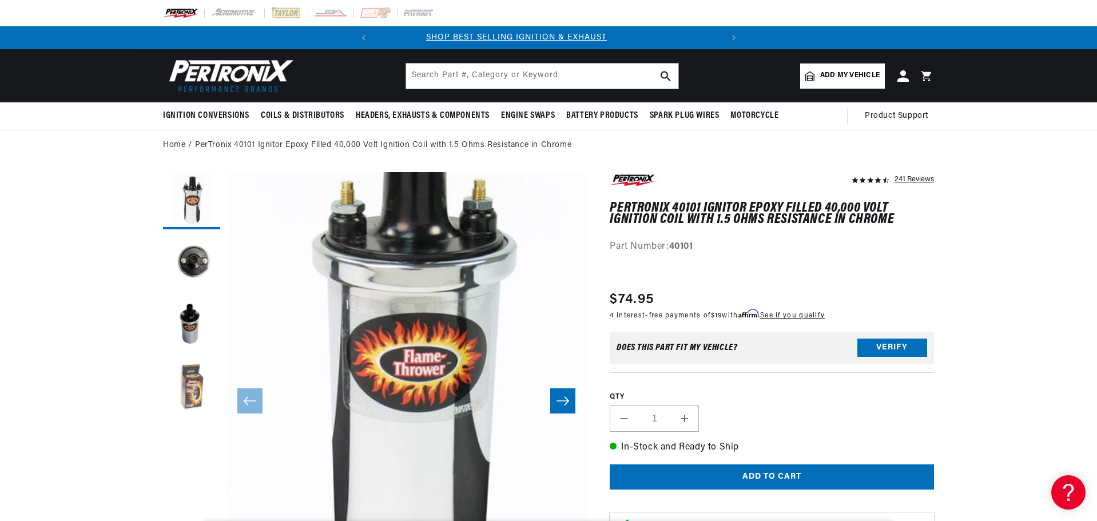
scroll to position [0, 3]
click at [192, 393] on button "Load image 4 in gallery view" at bounding box center [191, 389] width 57 height 57
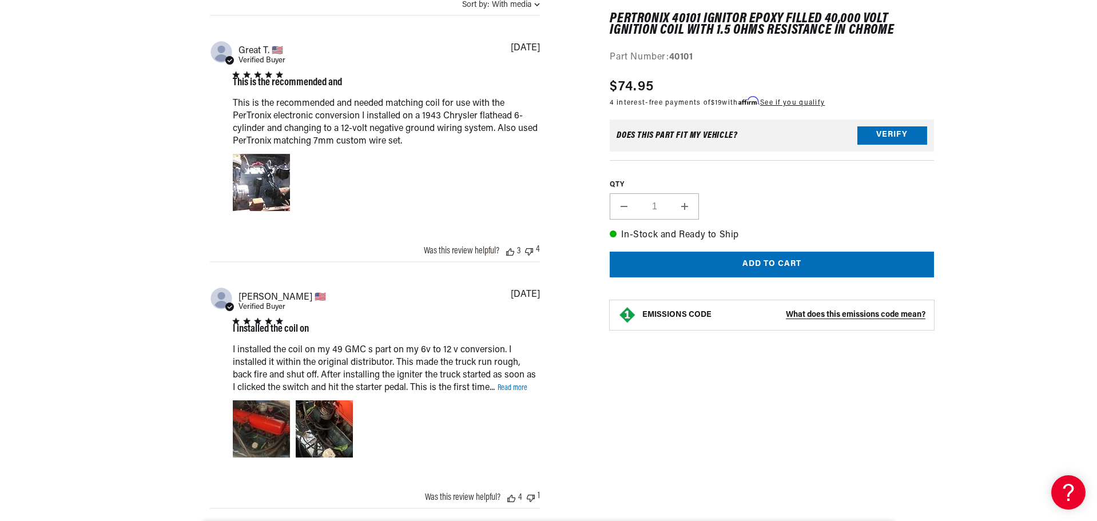
scroll to position [0, 0]
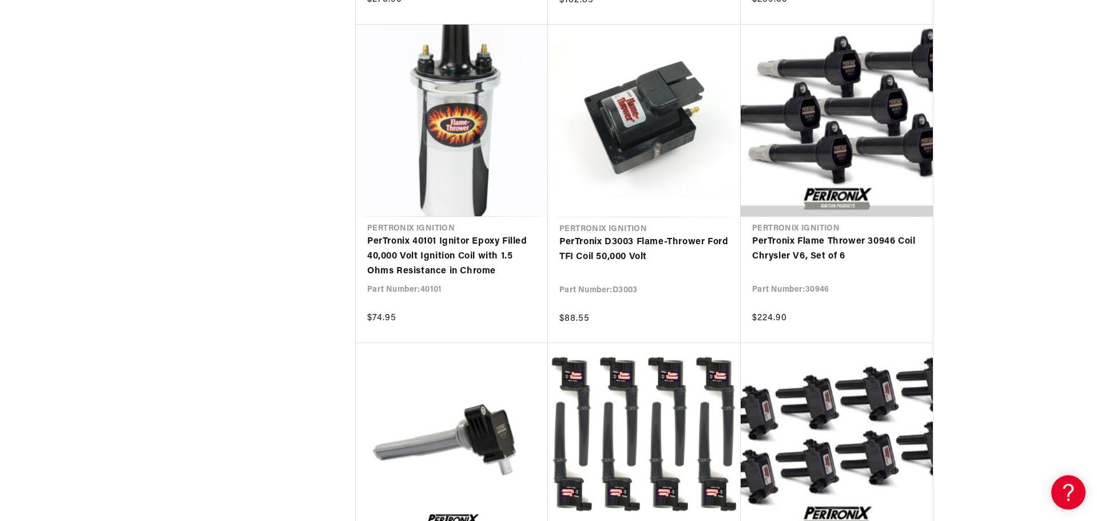
scroll to position [4965, 0]
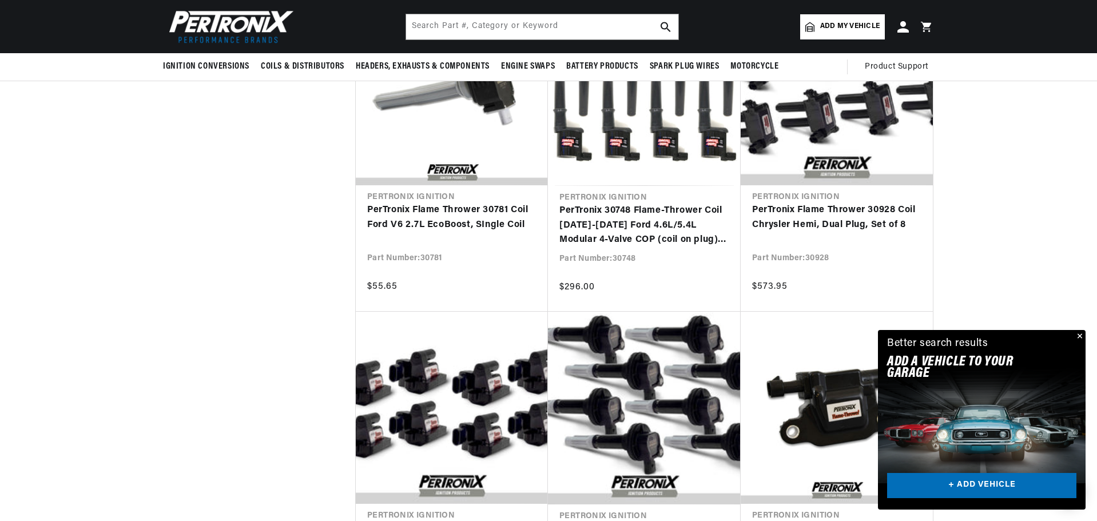
scroll to position [0, 347]
click at [487, 20] on input "text" at bounding box center [542, 26] width 272 height 25
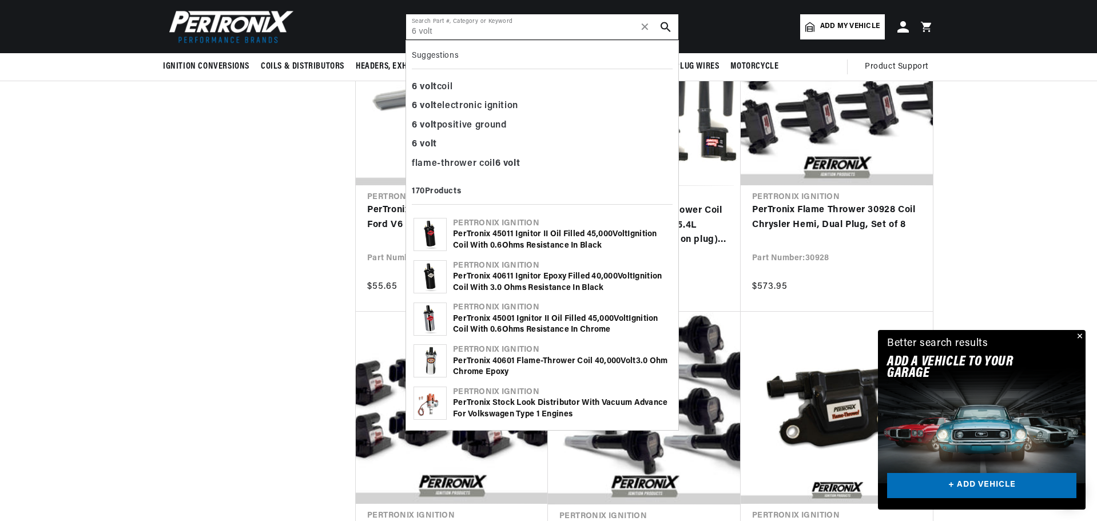
scroll to position [0, 0]
type input "6 volt"
click at [473, 78] on div "6 volt coil" at bounding box center [542, 87] width 261 height 19
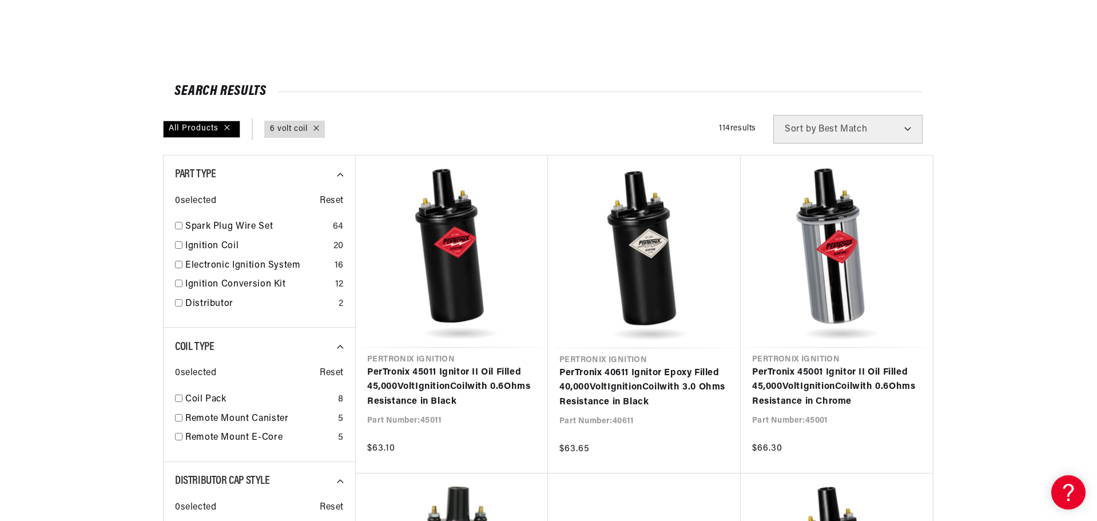
scroll to position [343, 0]
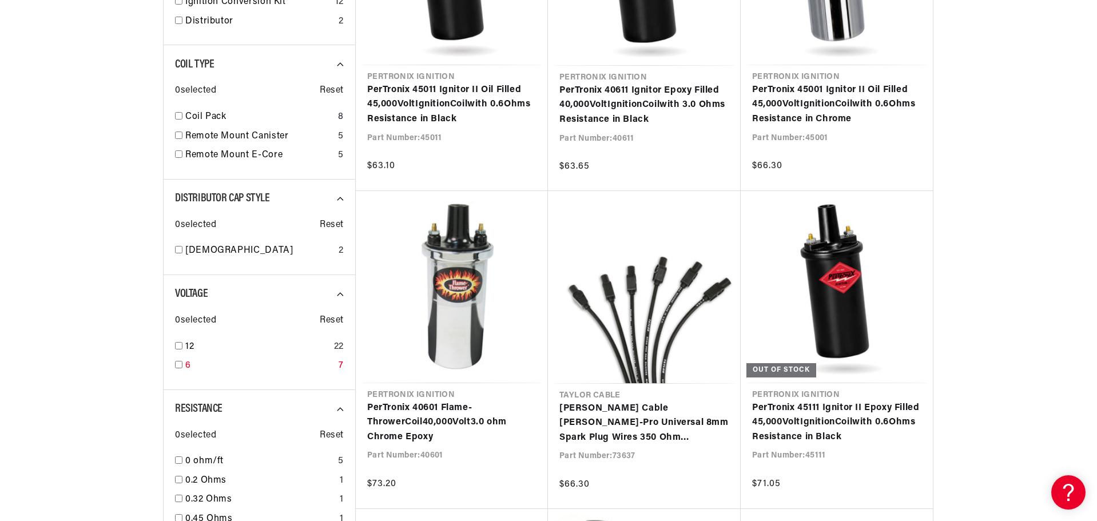
click at [178, 364] on input "checkbox" at bounding box center [178, 364] width 7 height 7
checkbox input "false"
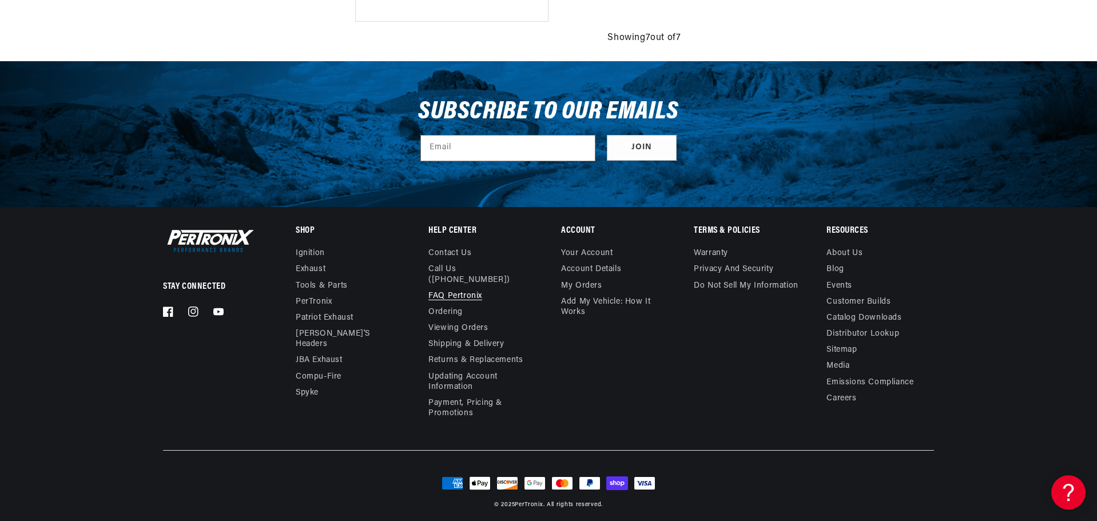
click at [457, 288] on link "FAQ Pertronix" at bounding box center [455, 296] width 54 height 16
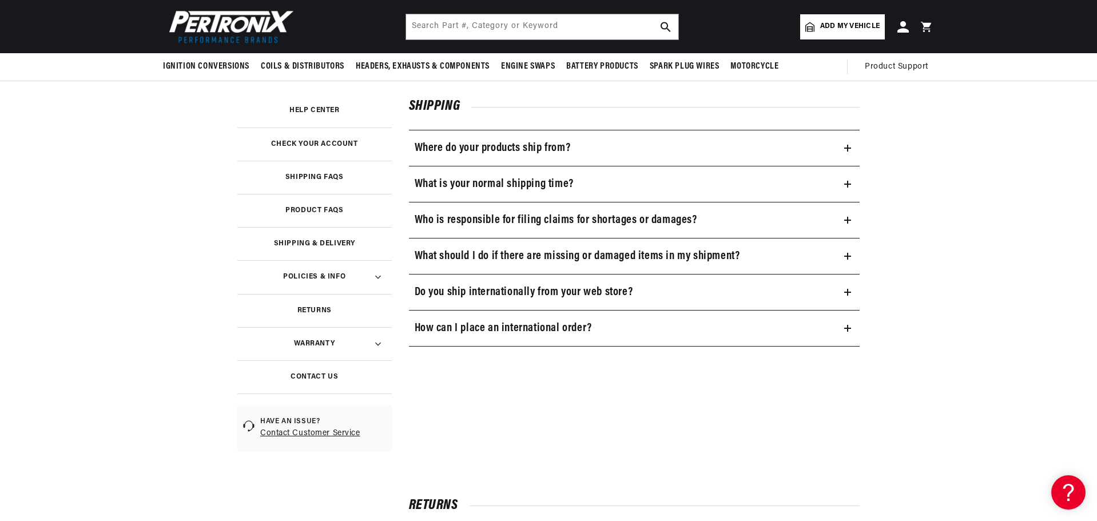
click at [305, 208] on h3 "Product FAQs" at bounding box center [314, 211] width 58 height 6
